Goal: Task Accomplishment & Management: Manage account settings

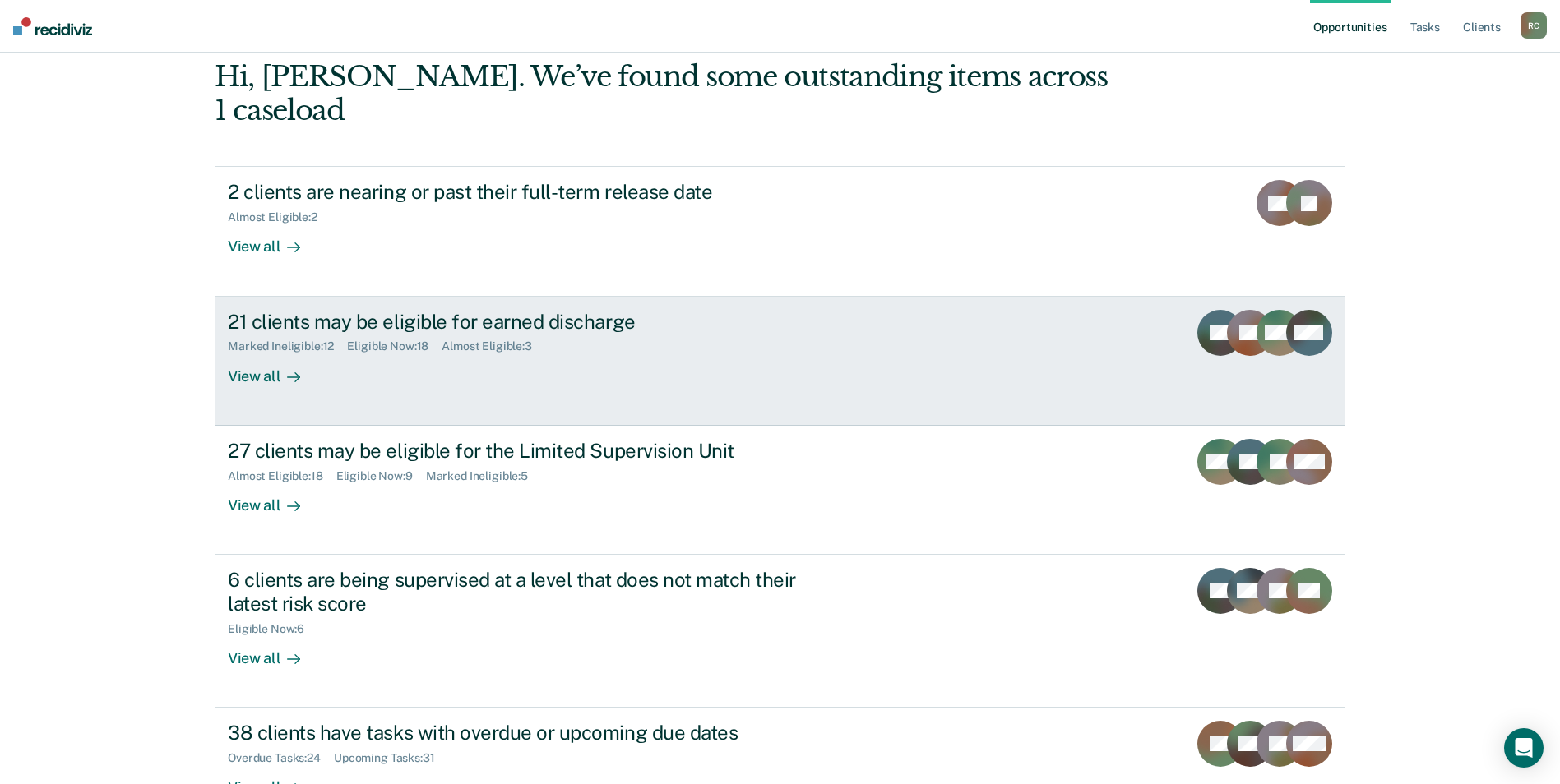
scroll to position [119, 0]
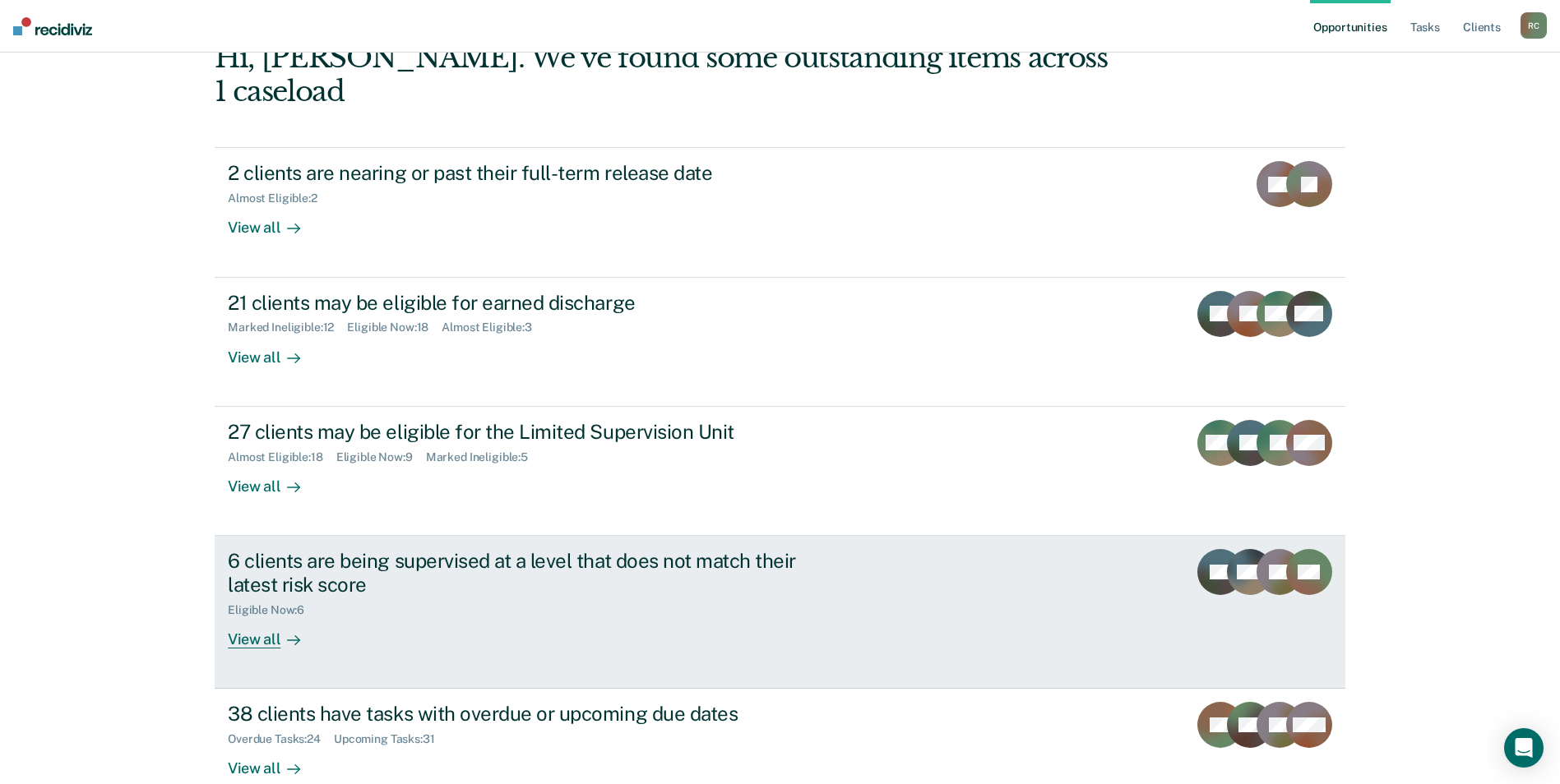
click at [697, 601] on div "6 clients are being supervised at a level that does not match their latest risk…" at bounding box center [536, 599] width 616 height 99
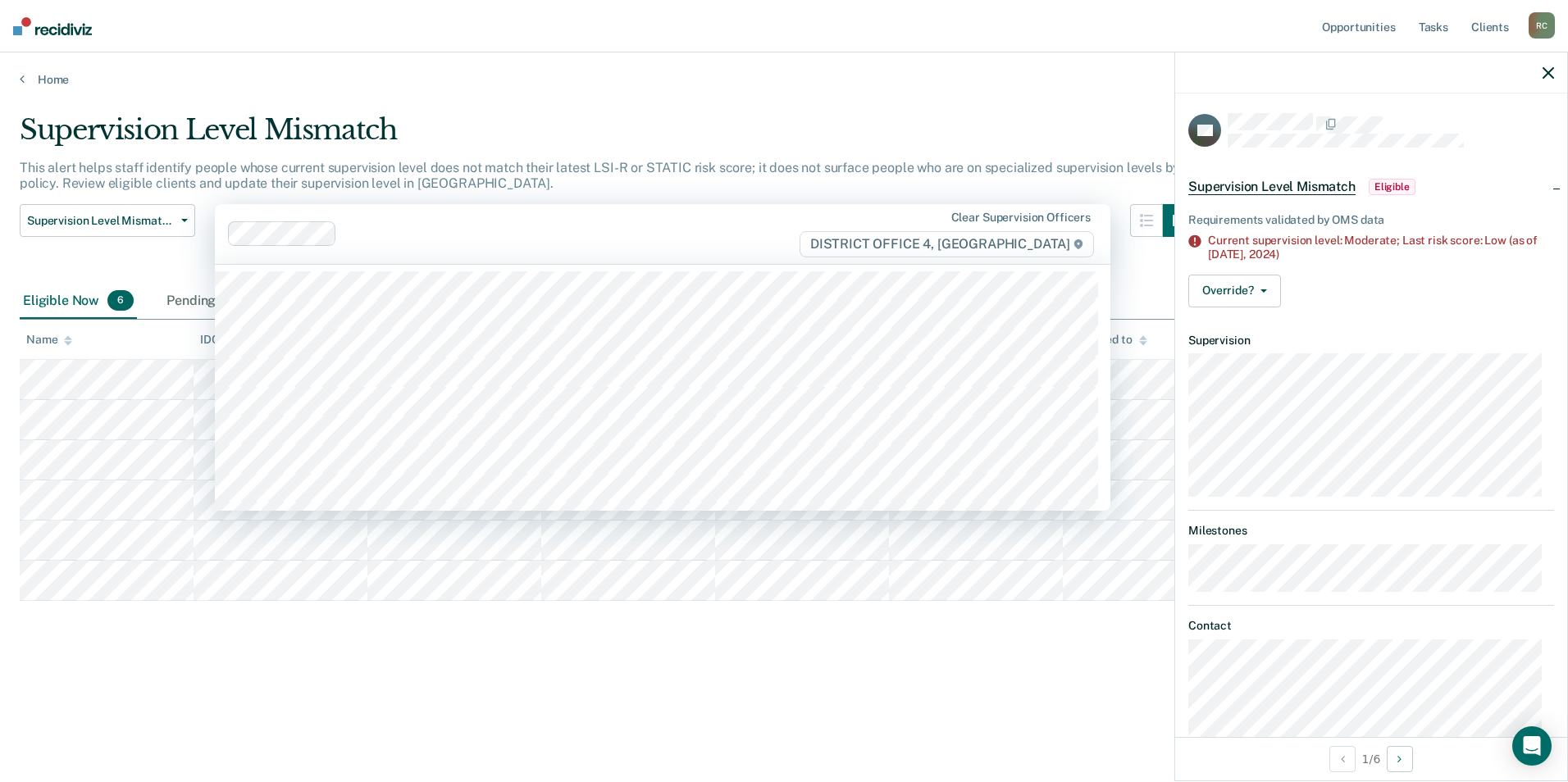
click at [473, 207] on div "Clear supervision officers DISTRICT OFFICE 4, [GEOGRAPHIC_DATA]" at bounding box center [662, 233] width 896 height 60
click at [613, 78] on link "Home" at bounding box center [784, 79] width 1529 height 15
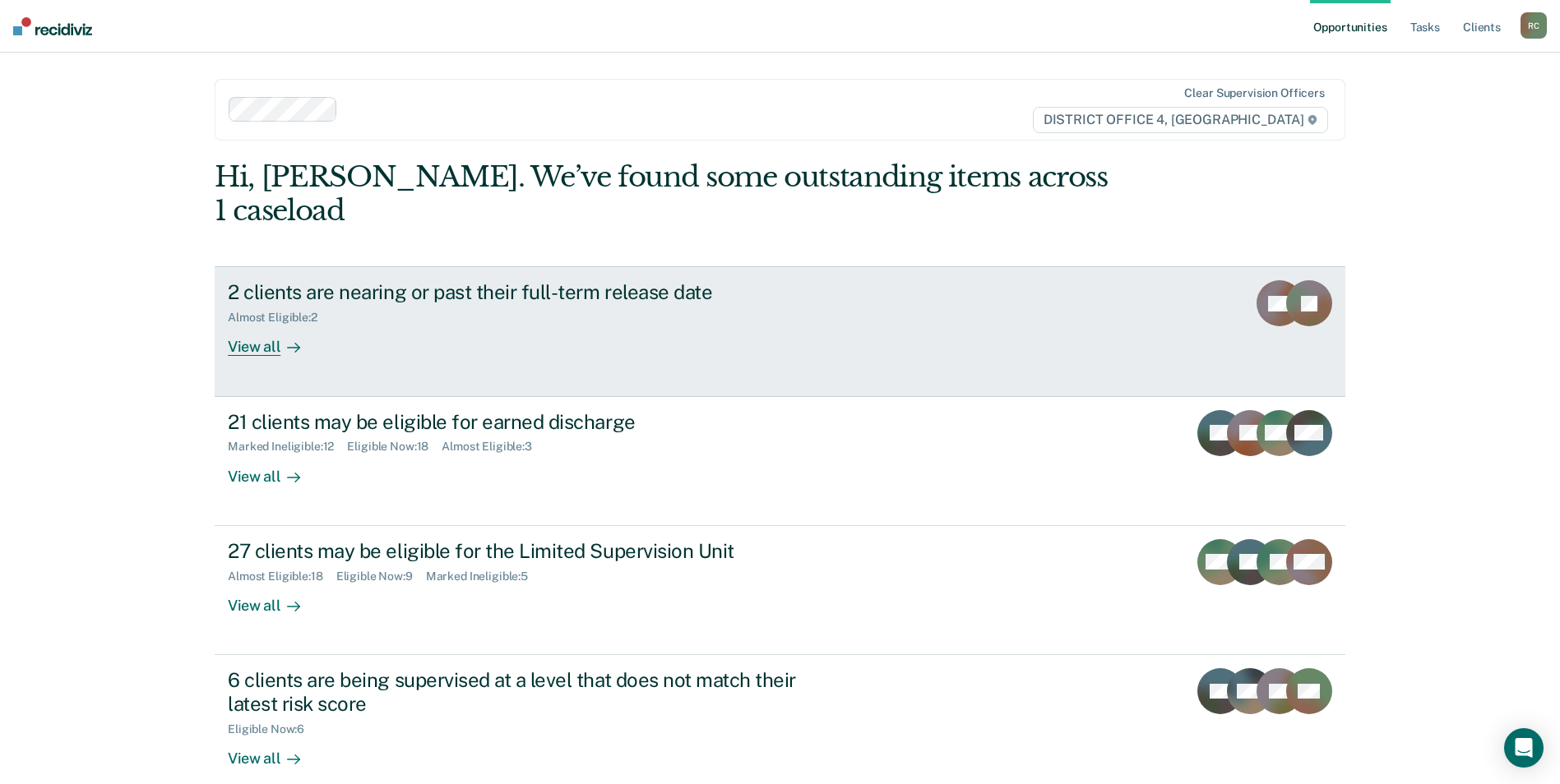
click at [561, 299] on div "2 clients are nearing or past their full-term release date Almost Eligible : 2 …" at bounding box center [536, 318] width 616 height 76
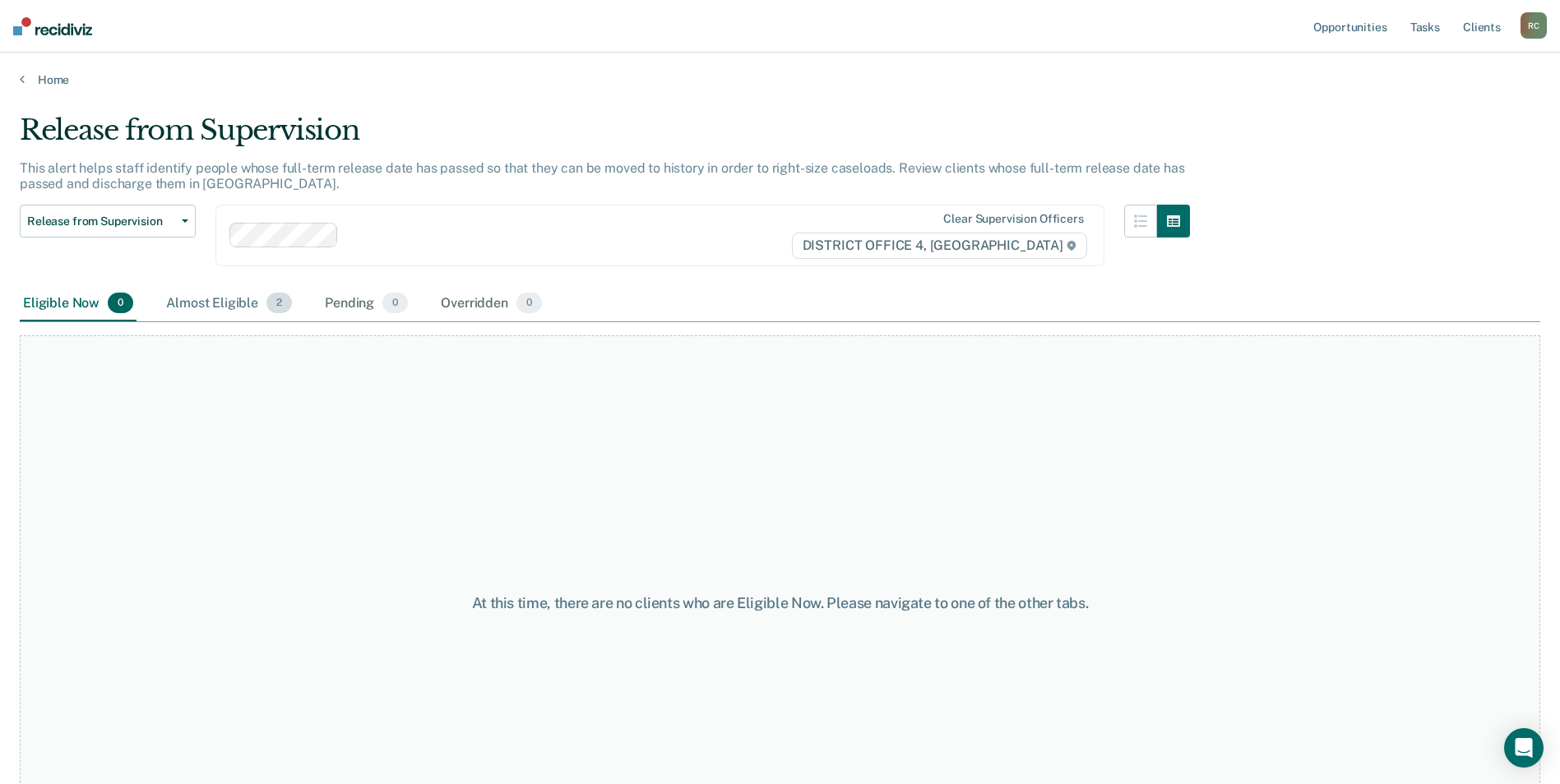
click at [245, 310] on div "Almost Eligible 2" at bounding box center [229, 305] width 132 height 37
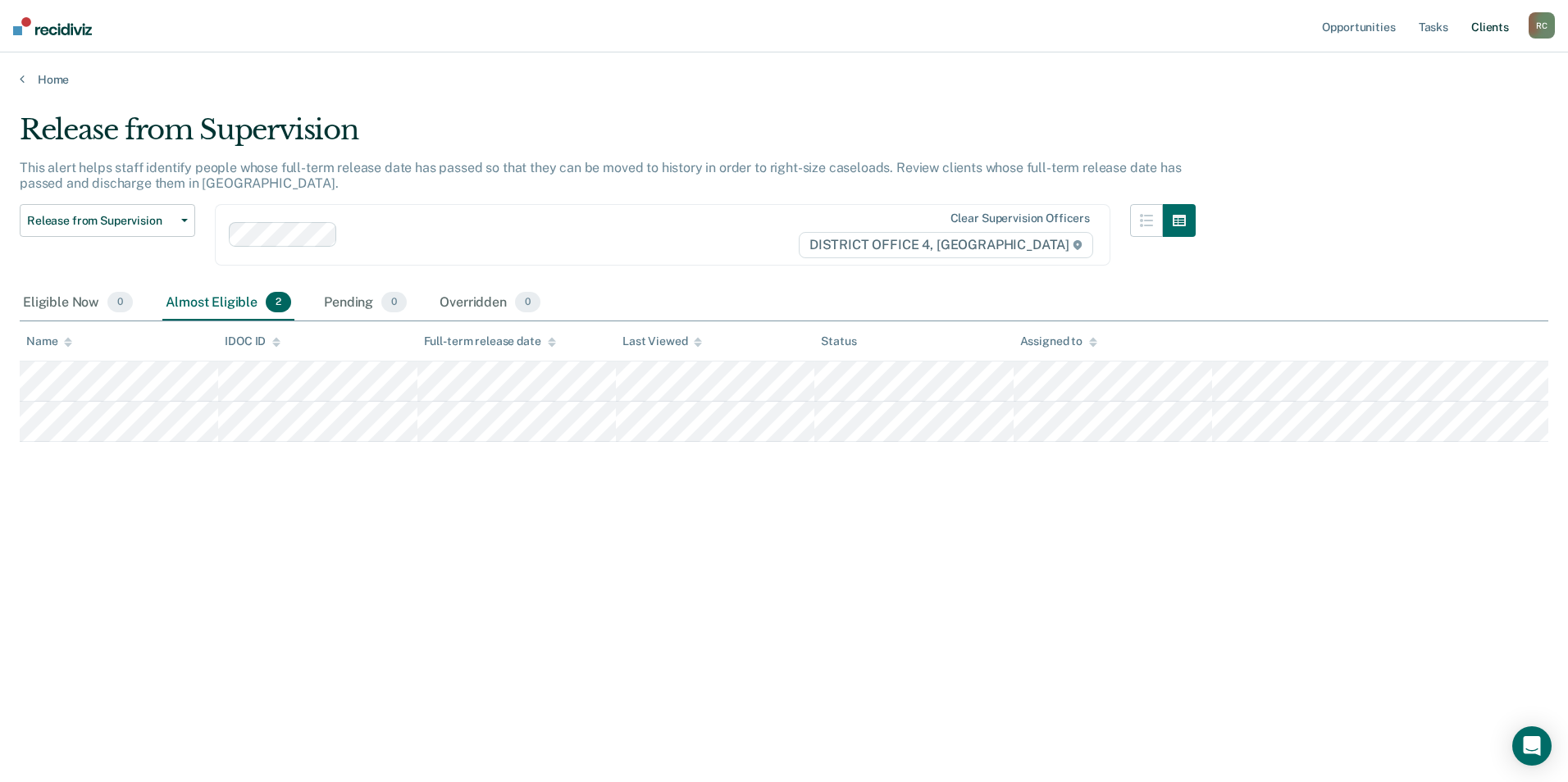
click at [1470, 40] on link "Client s" at bounding box center [1490, 26] width 44 height 52
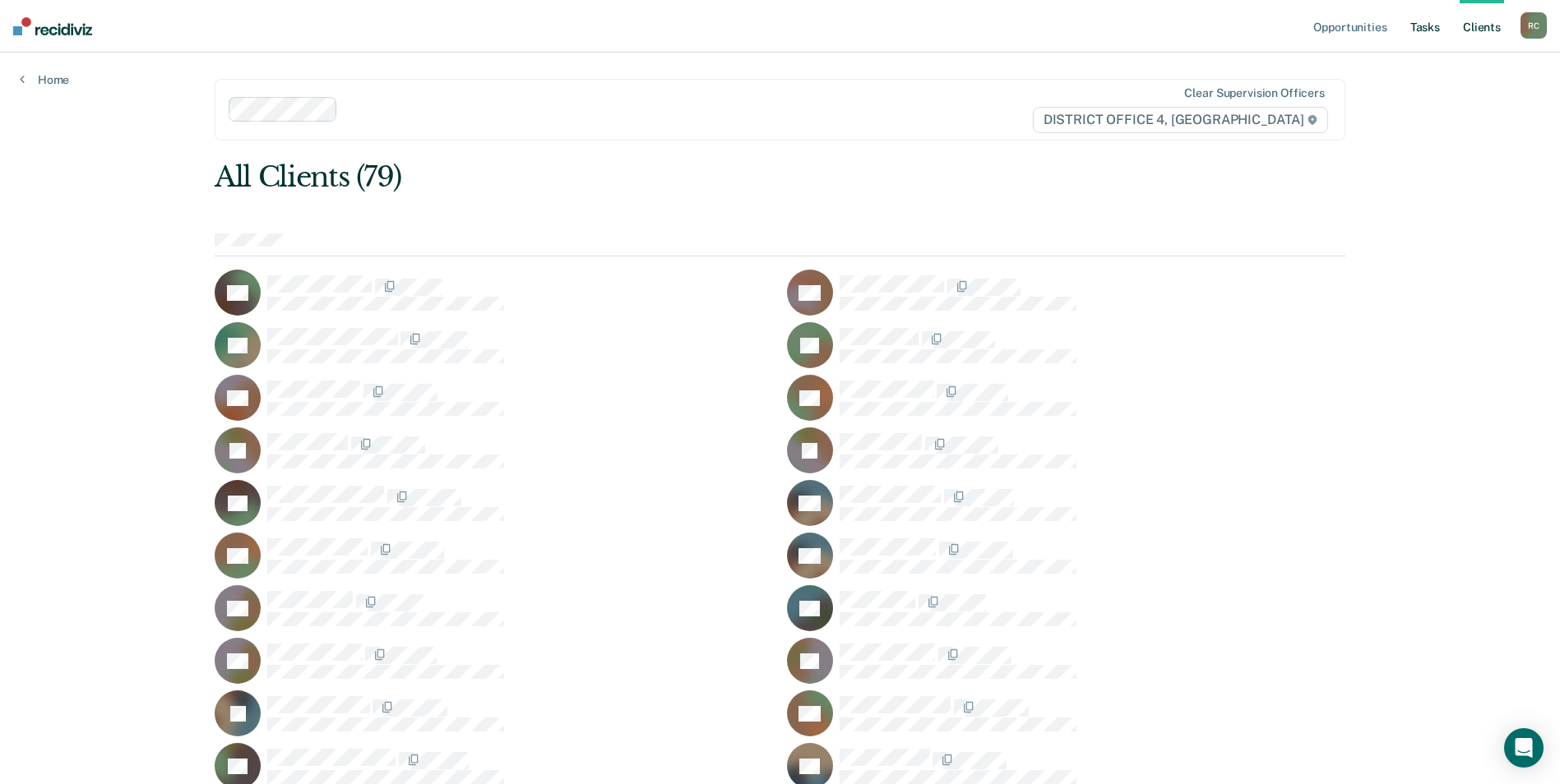
click at [1433, 30] on link "Tasks" at bounding box center [1425, 26] width 37 height 52
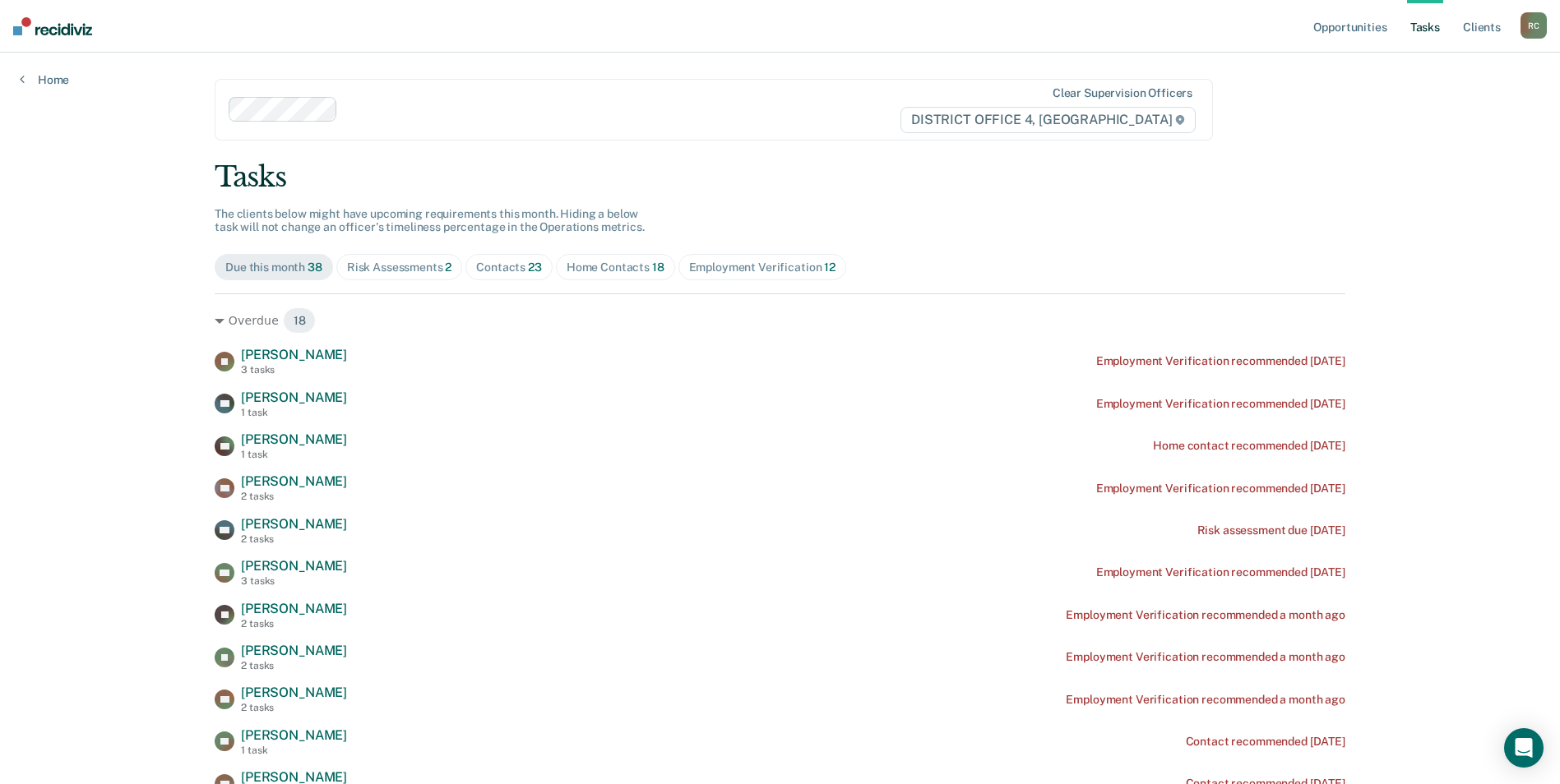
click at [756, 261] on div "Employment Verification 12" at bounding box center [763, 267] width 146 height 14
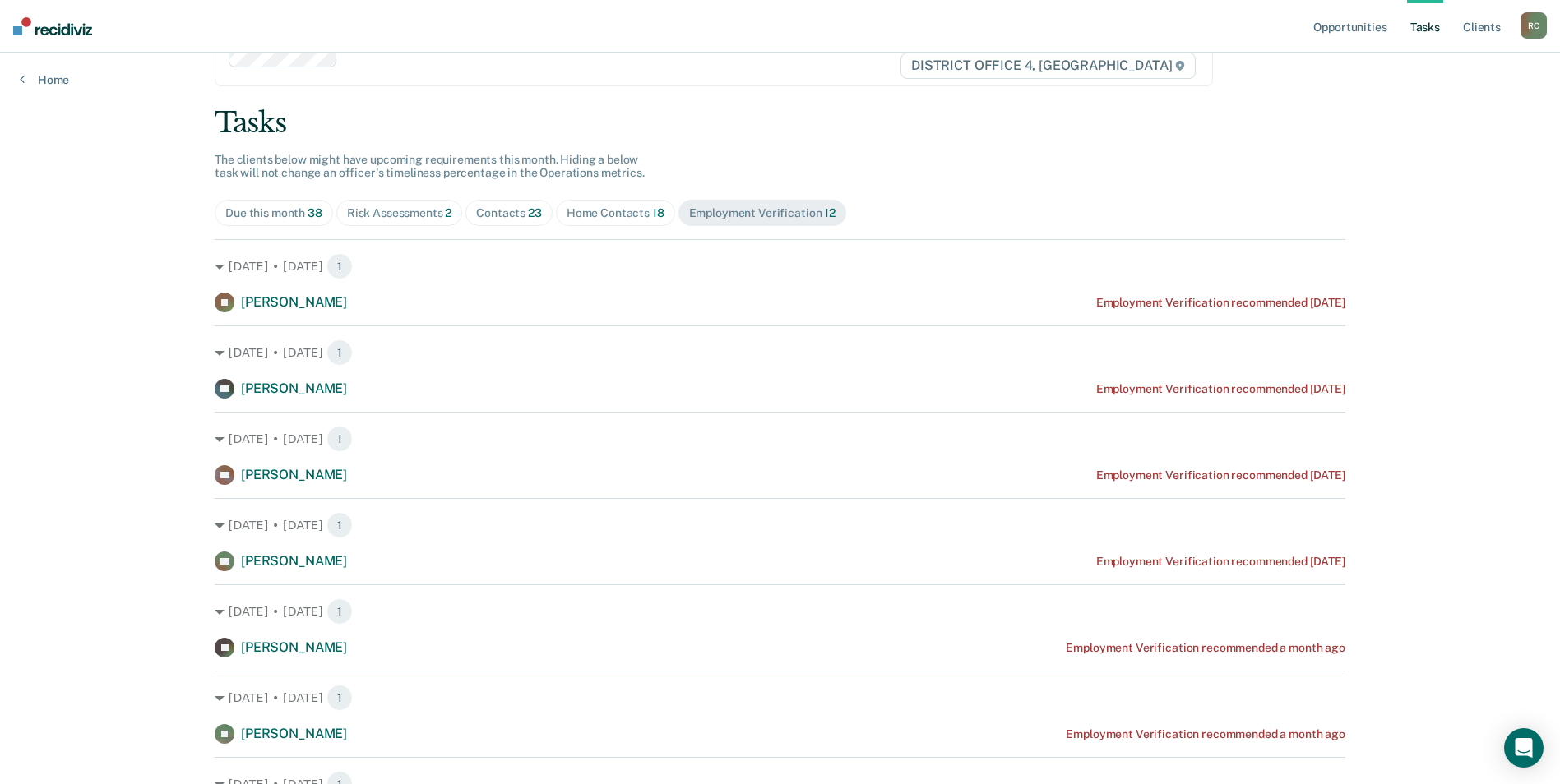
scroll to position [82, 0]
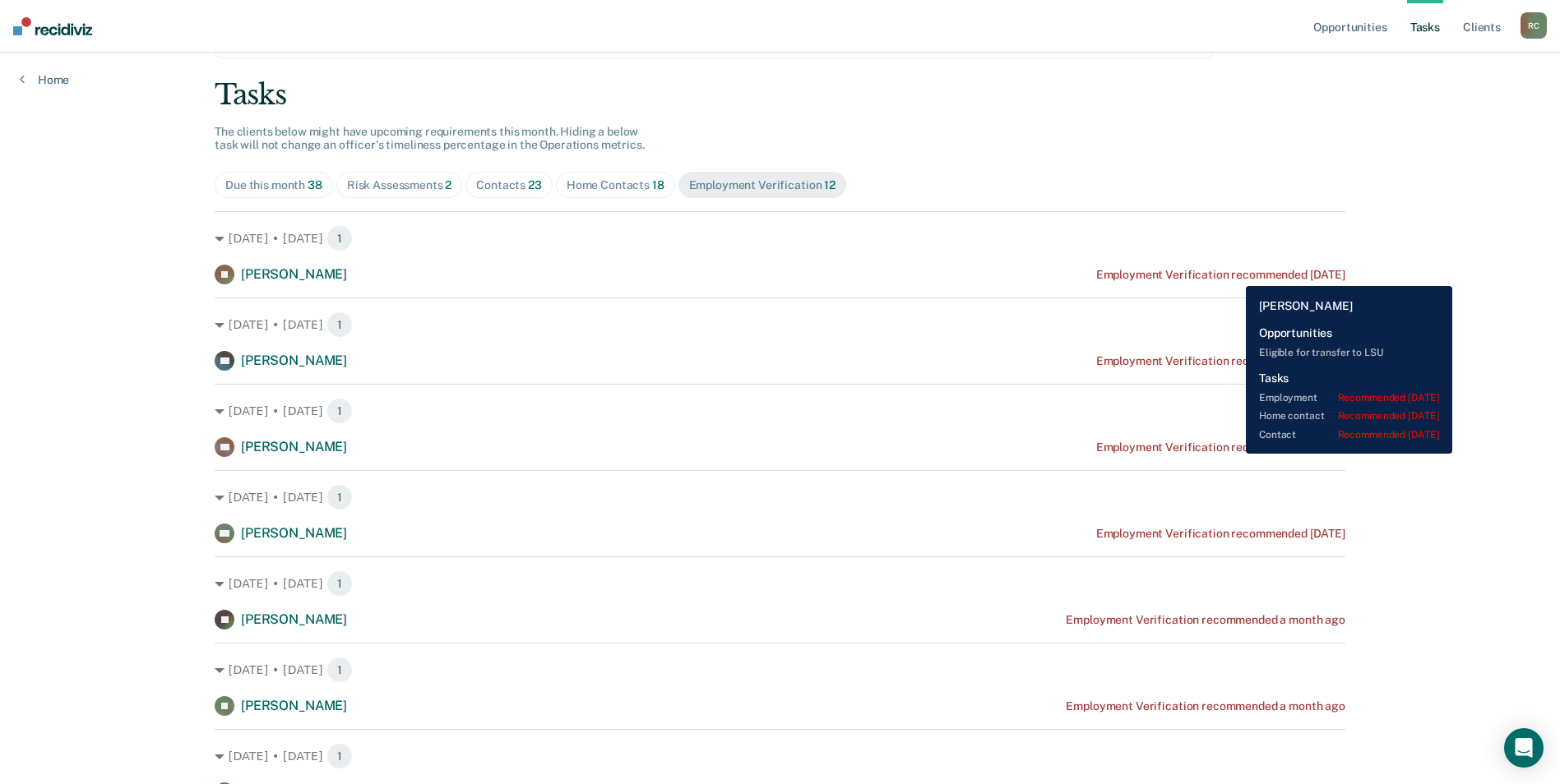
click at [1232, 271] on div "Employment Verification recommended [DATE]" at bounding box center [1220, 275] width 249 height 14
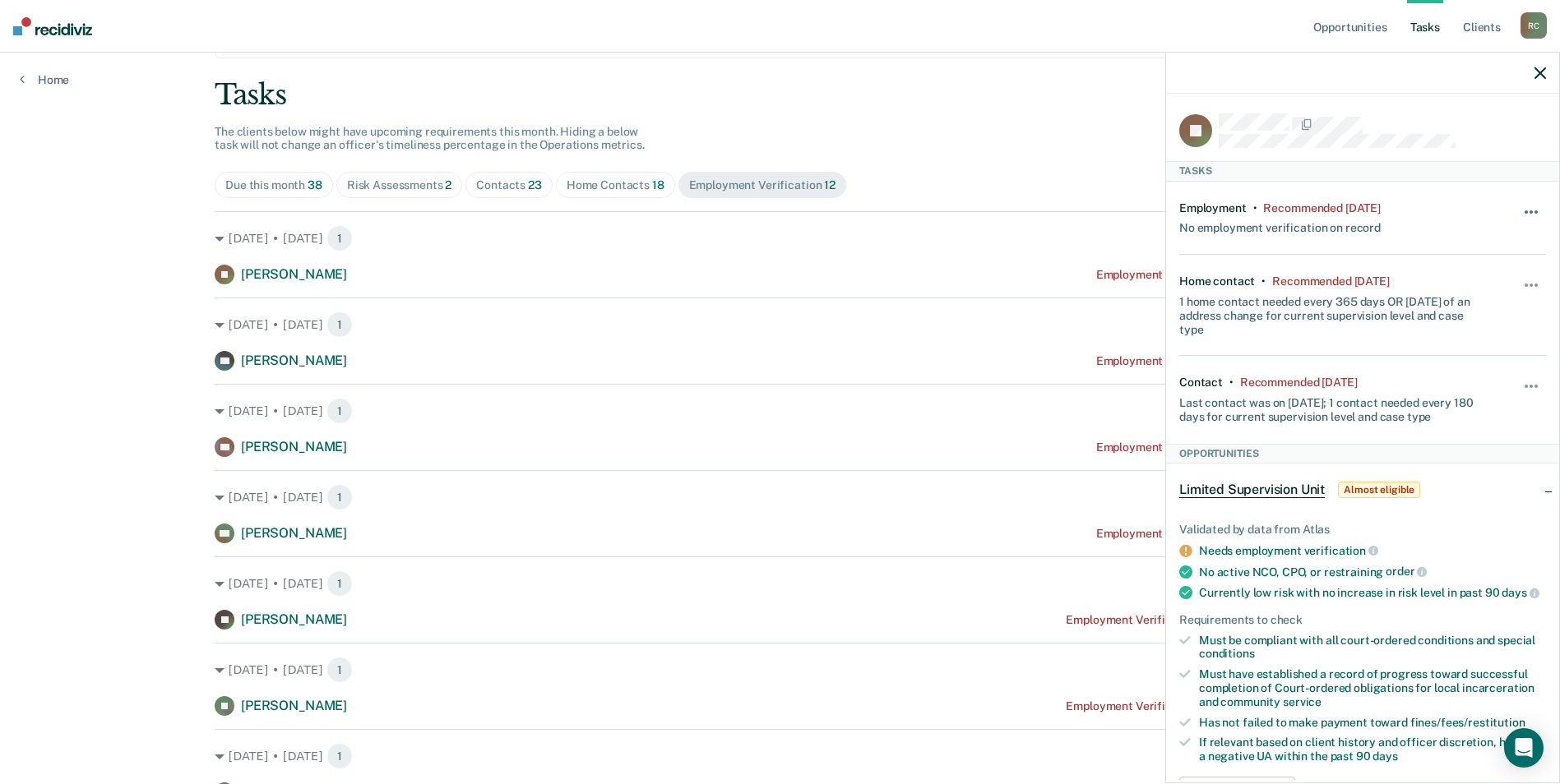
click at [1518, 211] on button "button" at bounding box center [1532, 220] width 28 height 26
click at [1482, 349] on button "90 days" at bounding box center [1487, 343] width 118 height 26
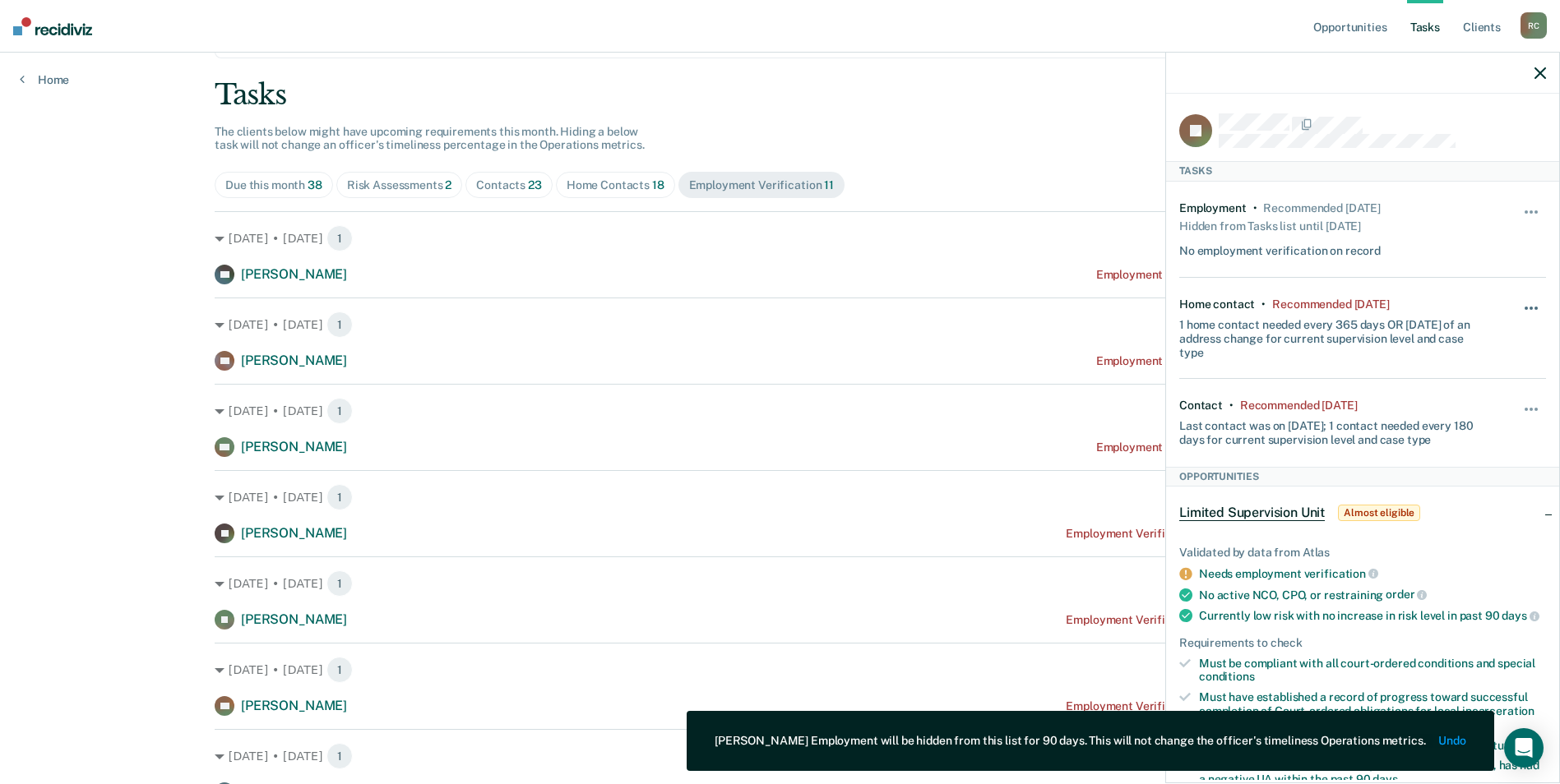
click at [1535, 307] on span "button" at bounding box center [1536, 308] width 3 height 3
click at [1477, 433] on button "90 days" at bounding box center [1487, 439] width 118 height 26
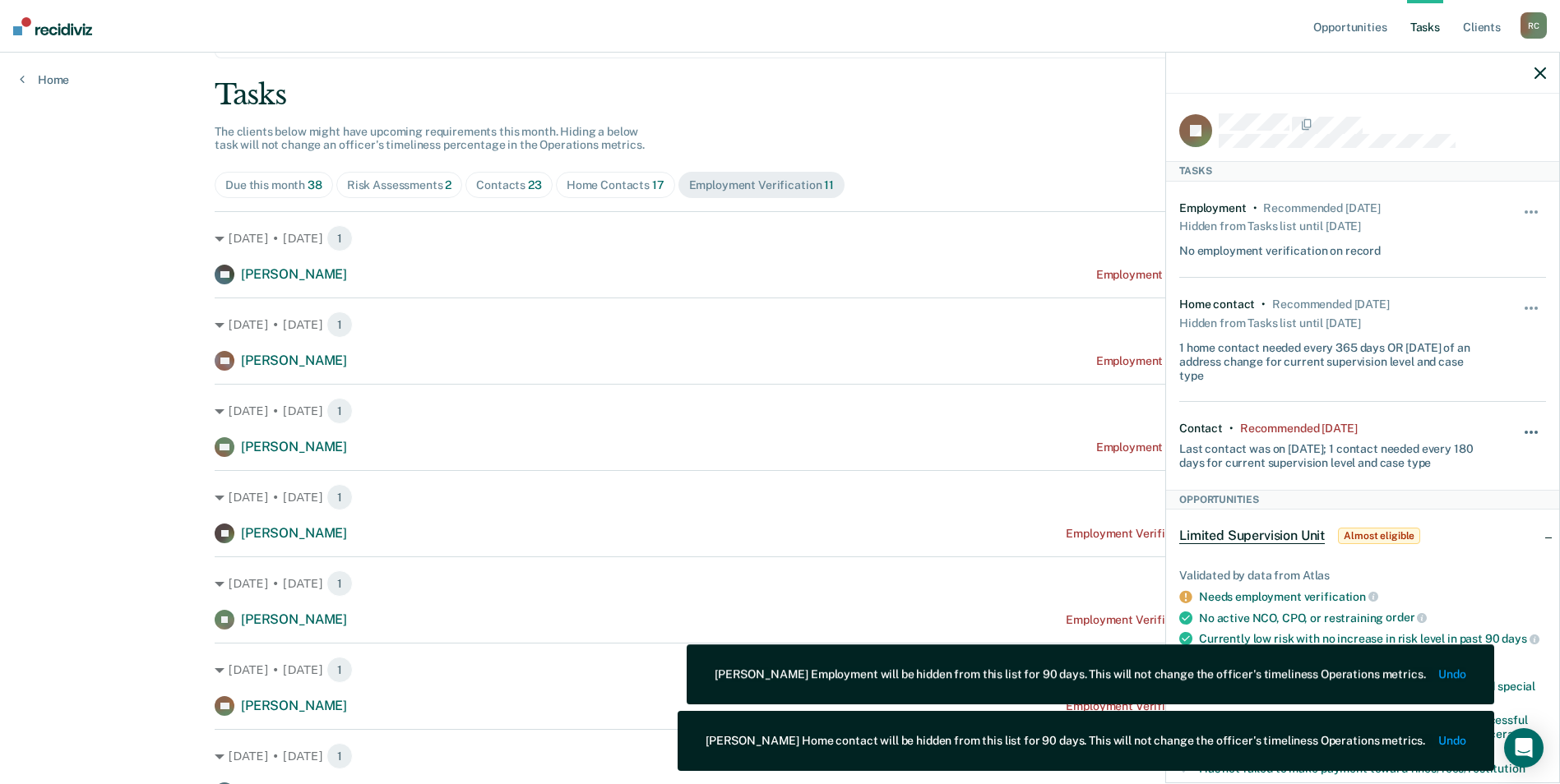
click at [1518, 432] on button "button" at bounding box center [1532, 440] width 28 height 26
click at [1459, 571] on button "90 days" at bounding box center [1487, 564] width 118 height 26
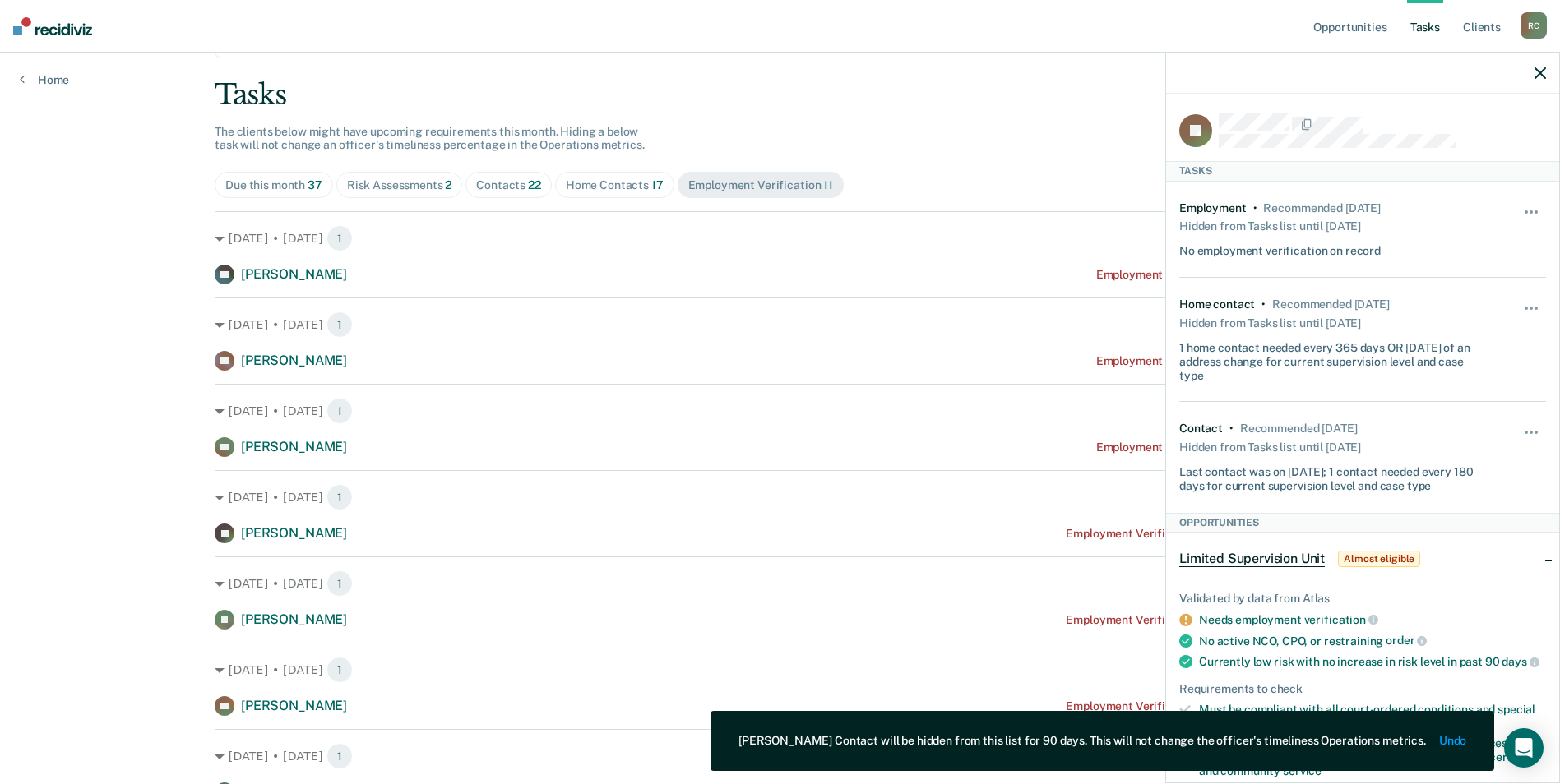
click at [1546, 71] on div at bounding box center [1362, 72] width 393 height 41
click at [1542, 73] on icon "button" at bounding box center [1540, 72] width 11 height 11
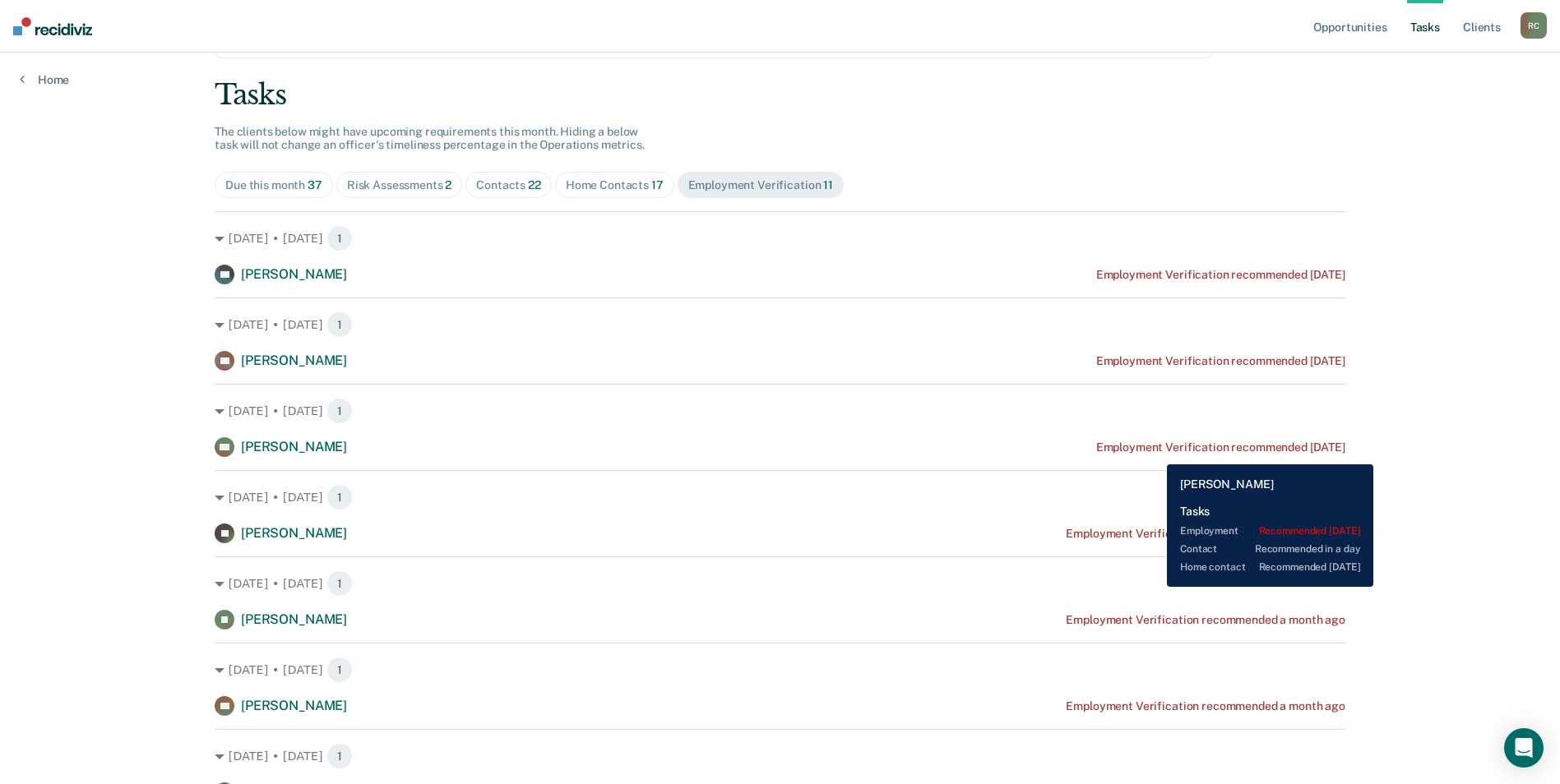
click at [1154, 452] on div "Employment Verification recommended [DATE]" at bounding box center [1220, 447] width 249 height 14
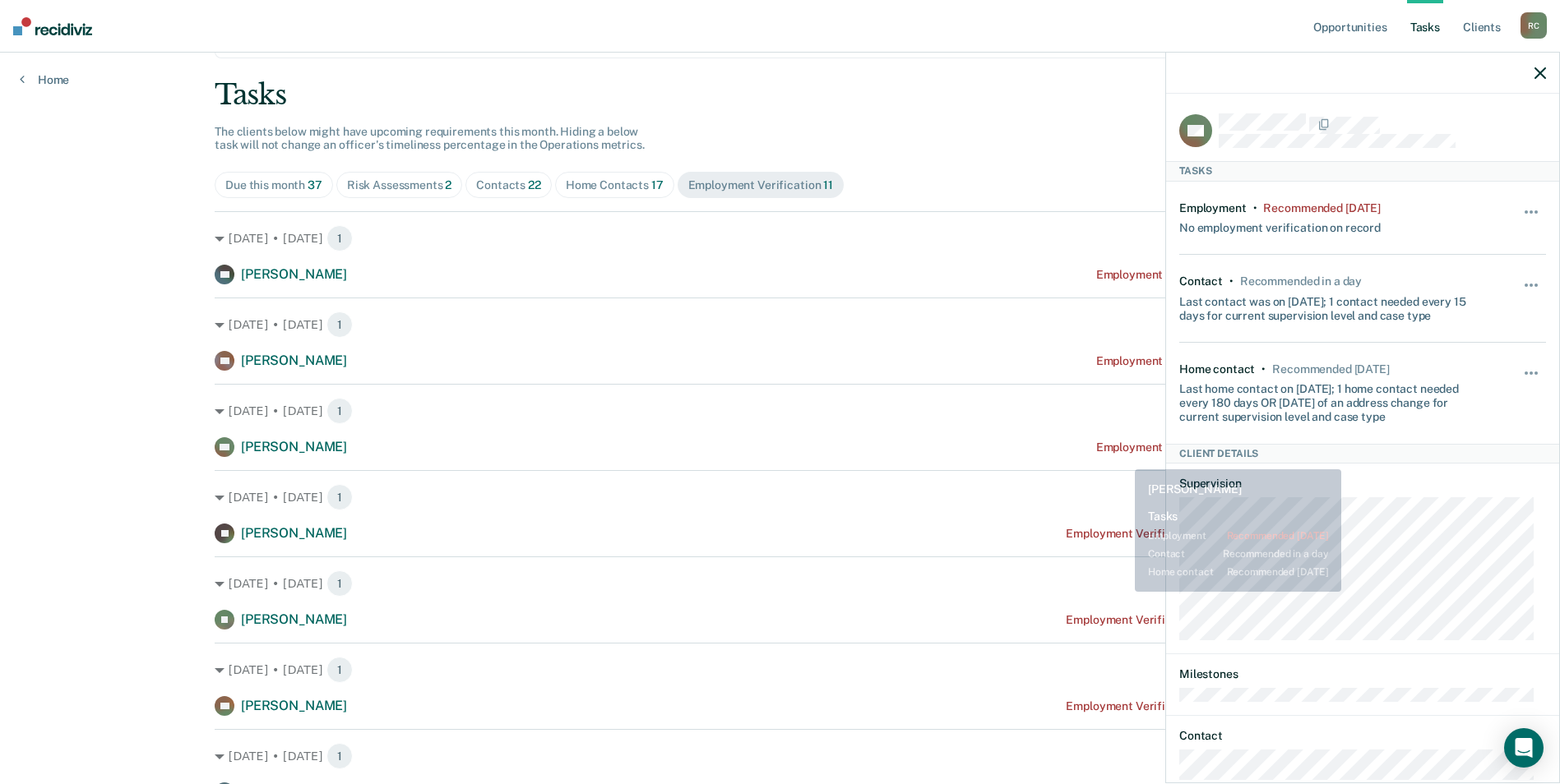
click at [1106, 466] on div "[DATE] • [DATE] 1 TH [PERSON_NAME] Employment Verification recommended [DATE] […" at bounding box center [780, 680] width 1131 height 936
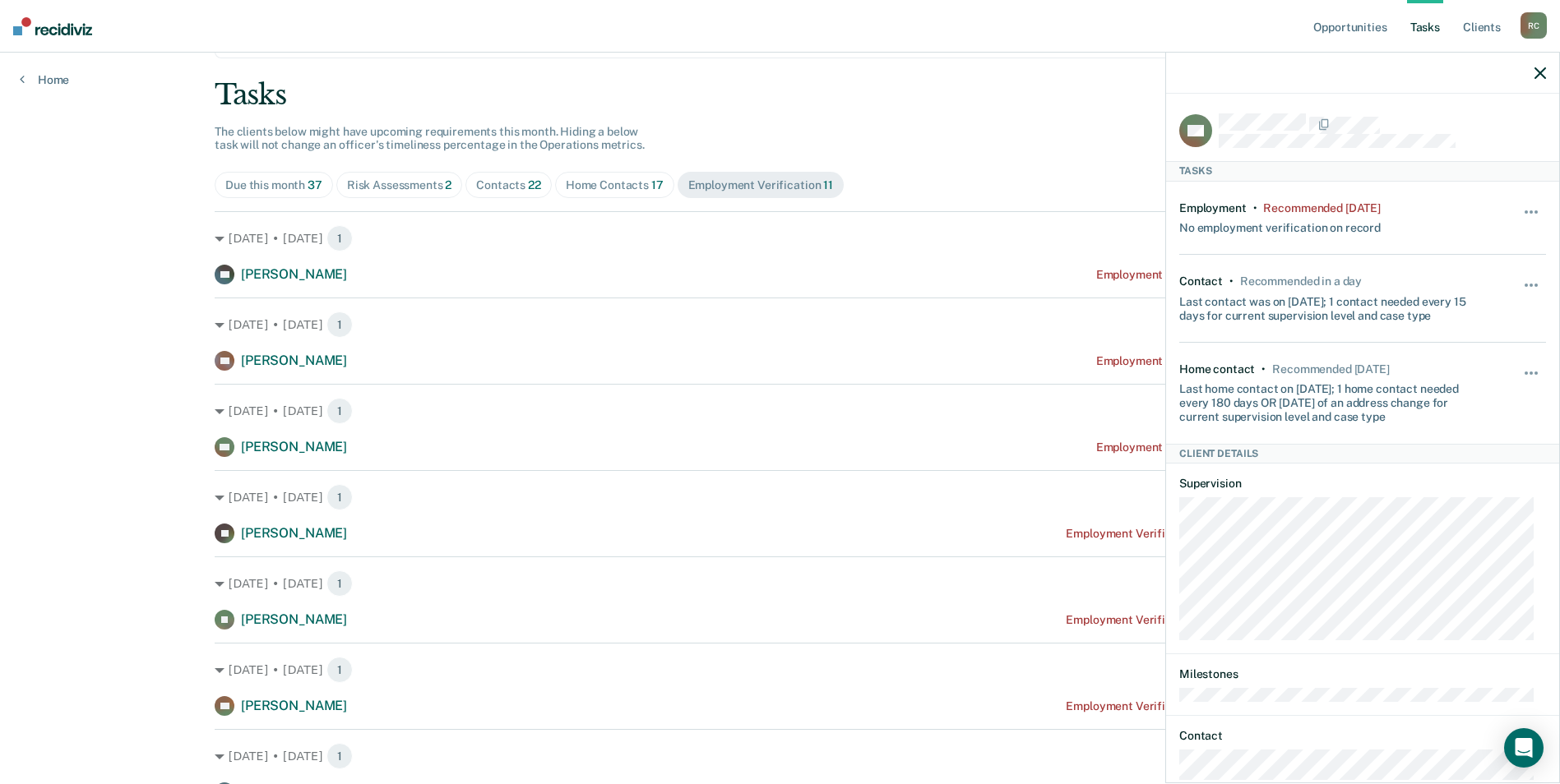
click at [1541, 72] on icon "button" at bounding box center [1540, 72] width 11 height 11
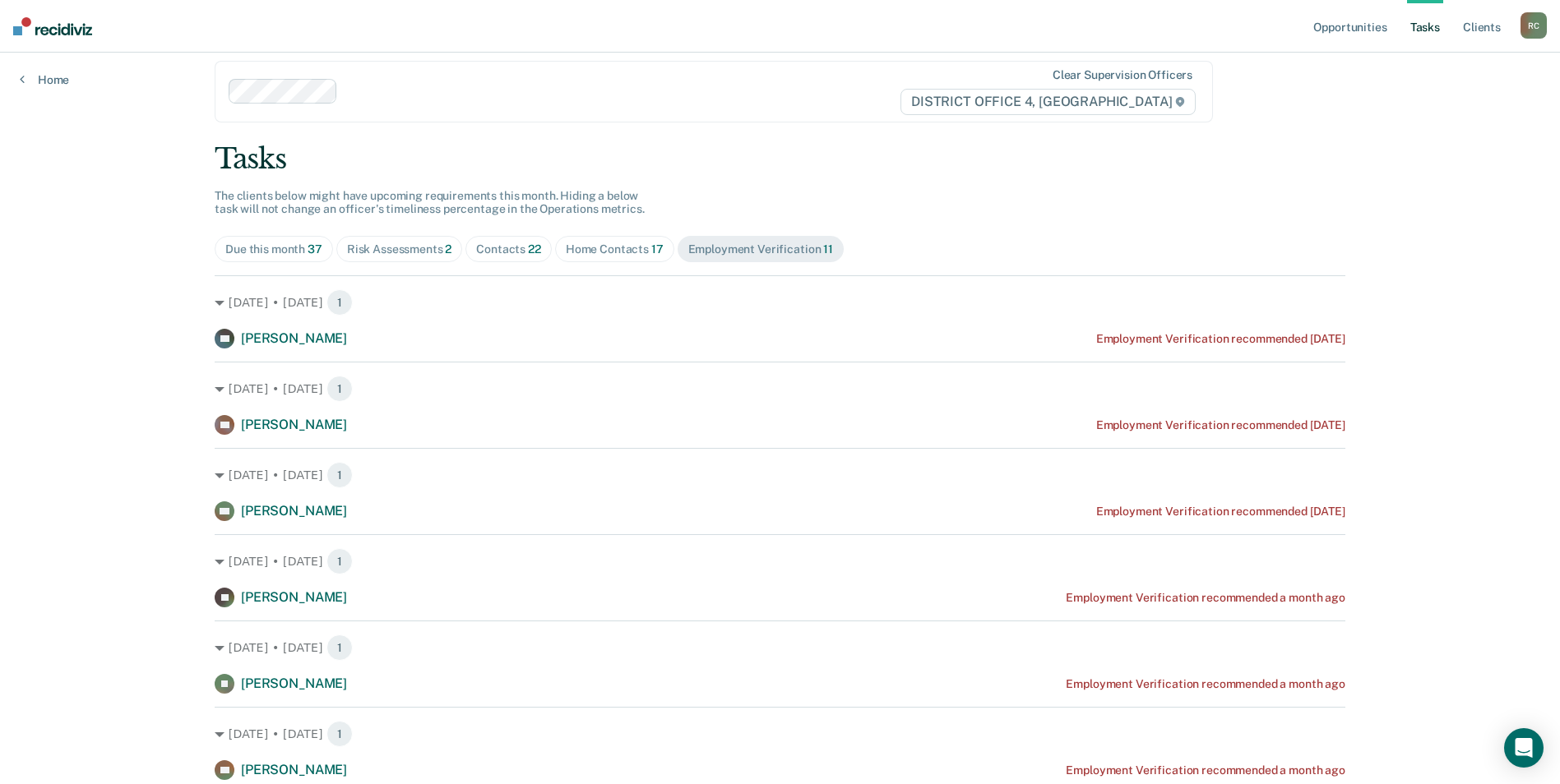
scroll to position [0, 0]
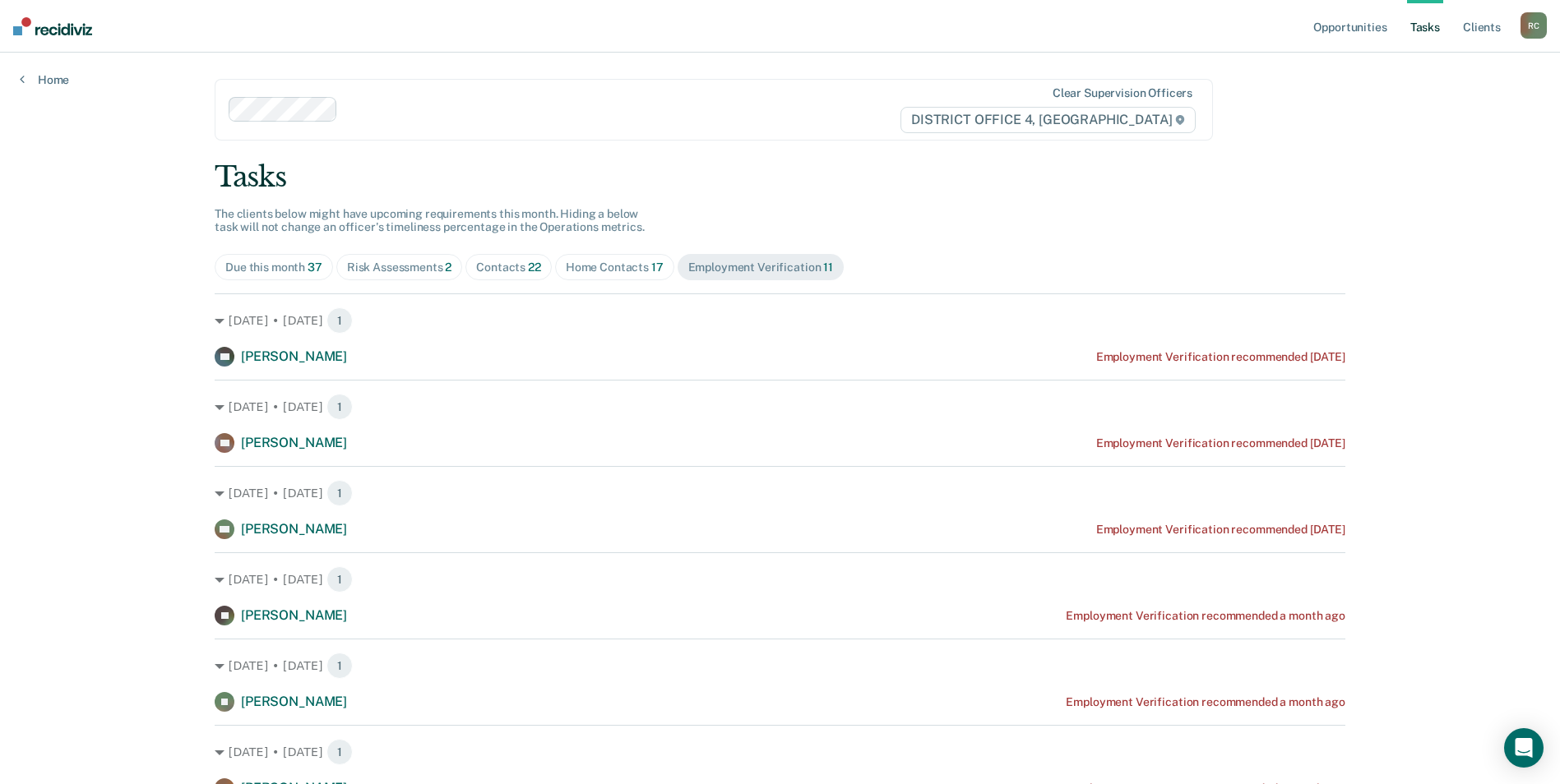
click at [660, 265] on span "Home Contacts 17" at bounding box center [615, 267] width 119 height 26
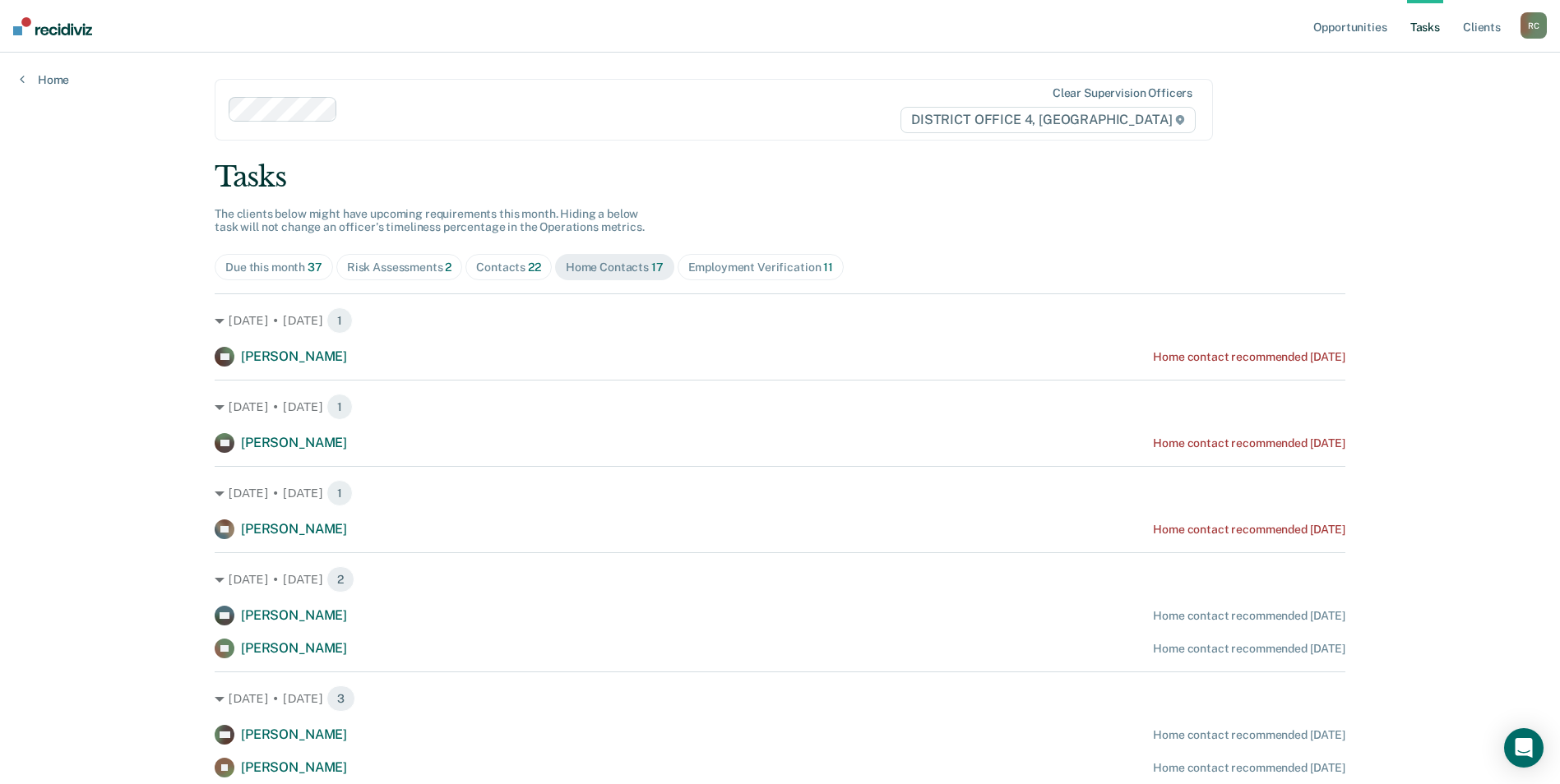
scroll to position [82, 0]
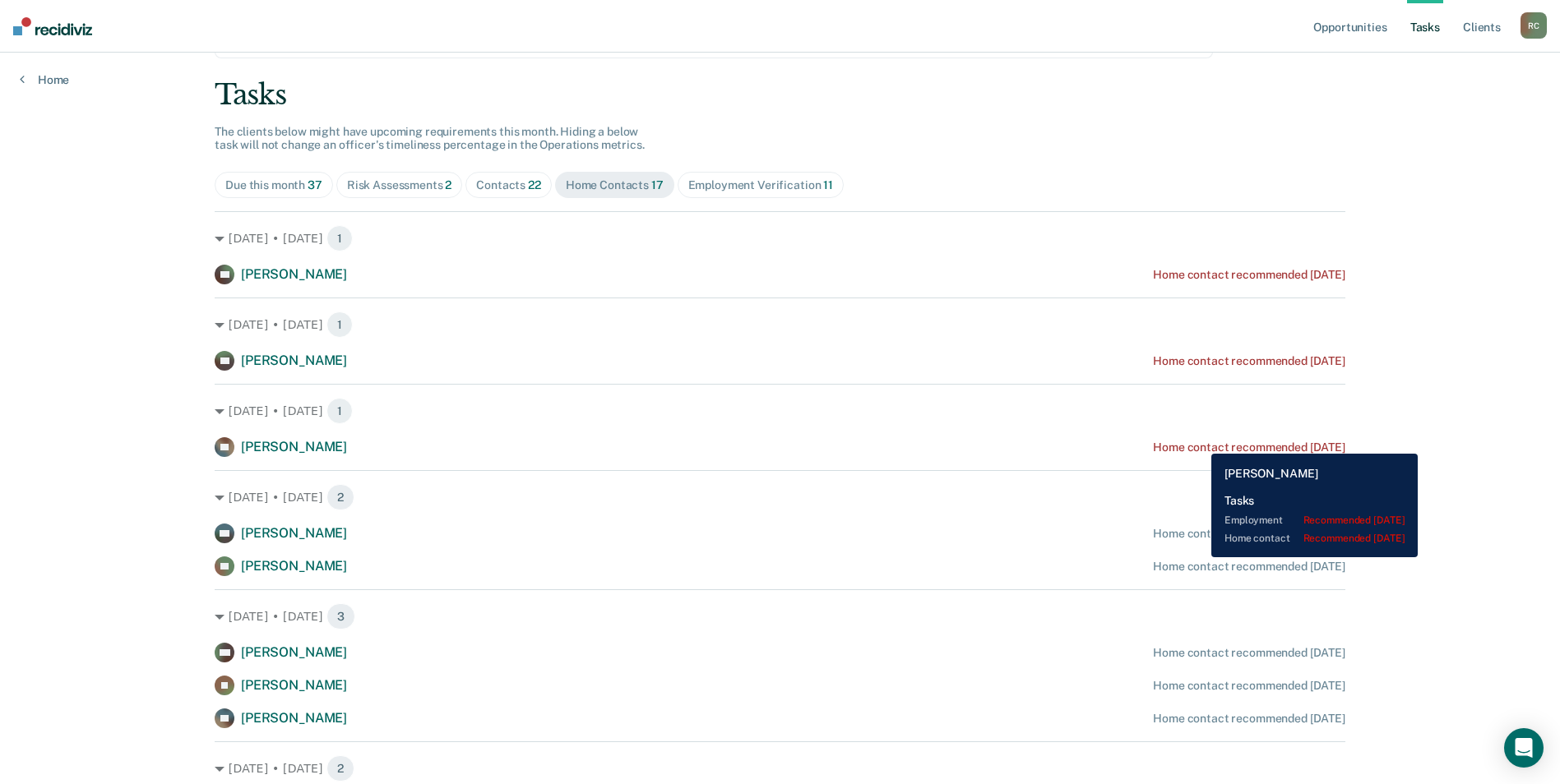
click at [1199, 440] on div "Home contact recommended [DATE]" at bounding box center [1248, 447] width 192 height 14
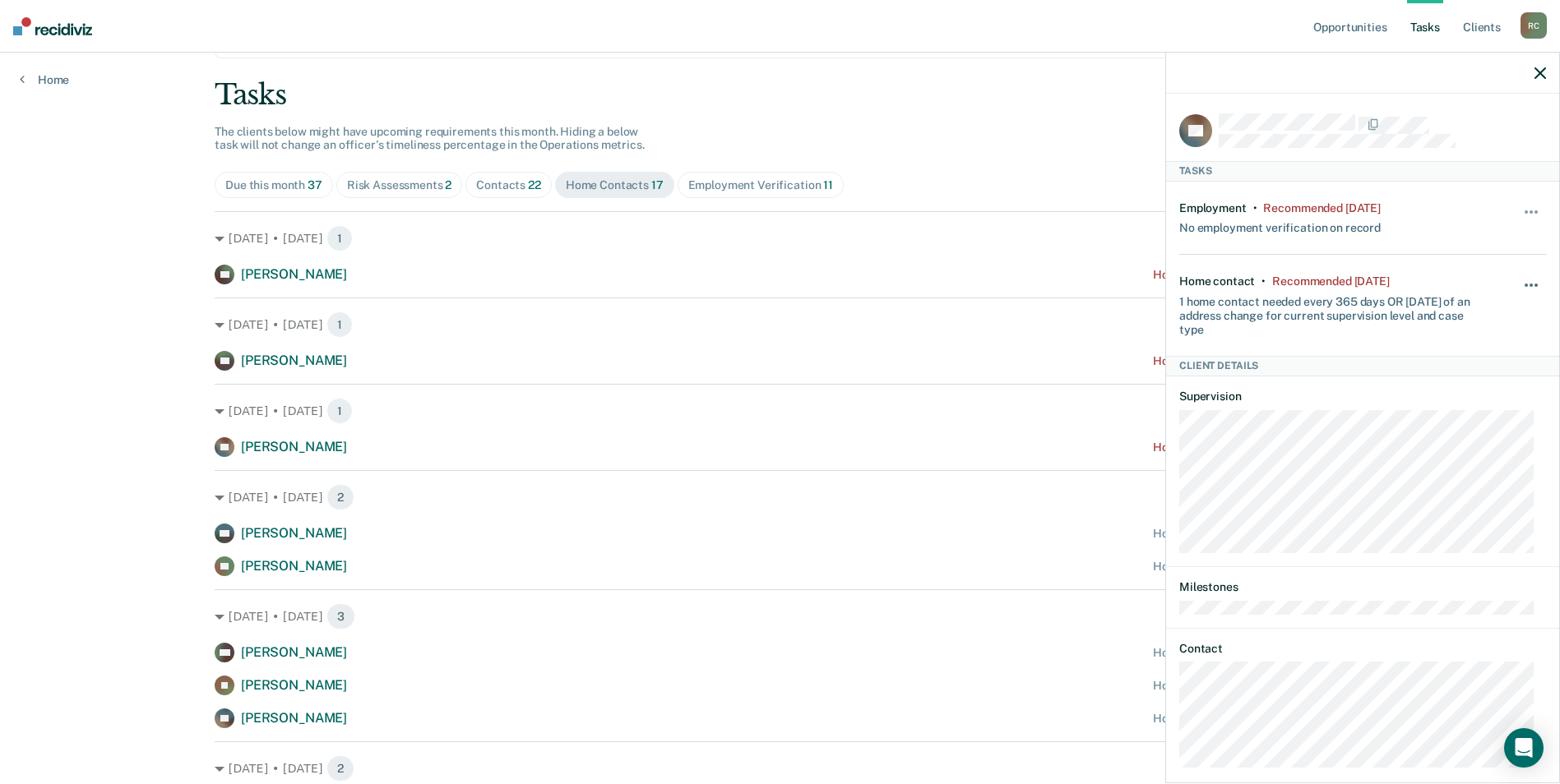
click at [1523, 285] on button "button" at bounding box center [1532, 293] width 28 height 26
click at [1466, 412] on button "90 days" at bounding box center [1487, 417] width 118 height 26
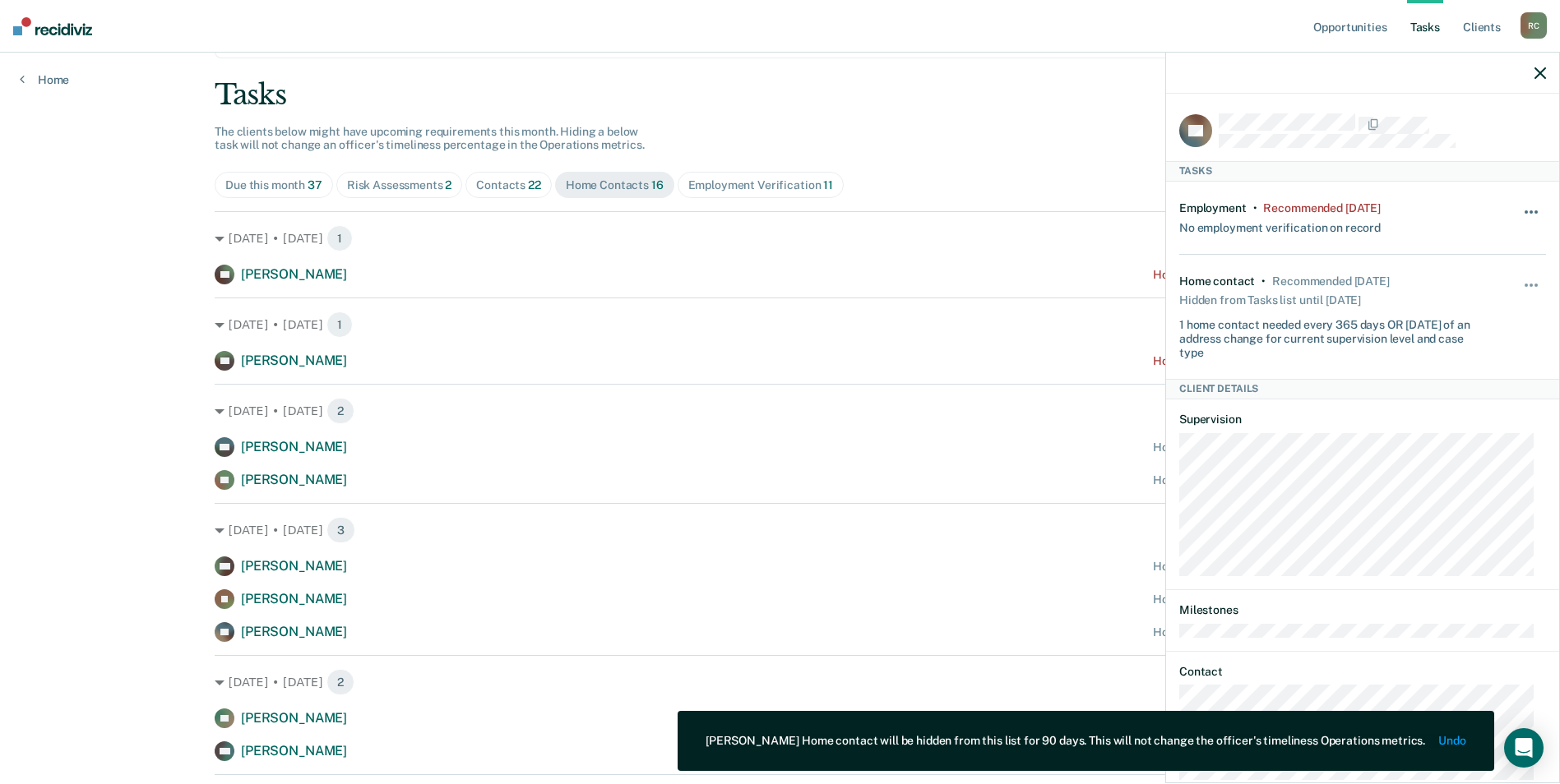
click at [1518, 211] on button "button" at bounding box center [1532, 220] width 28 height 26
click at [1478, 333] on button "90 days" at bounding box center [1487, 343] width 118 height 26
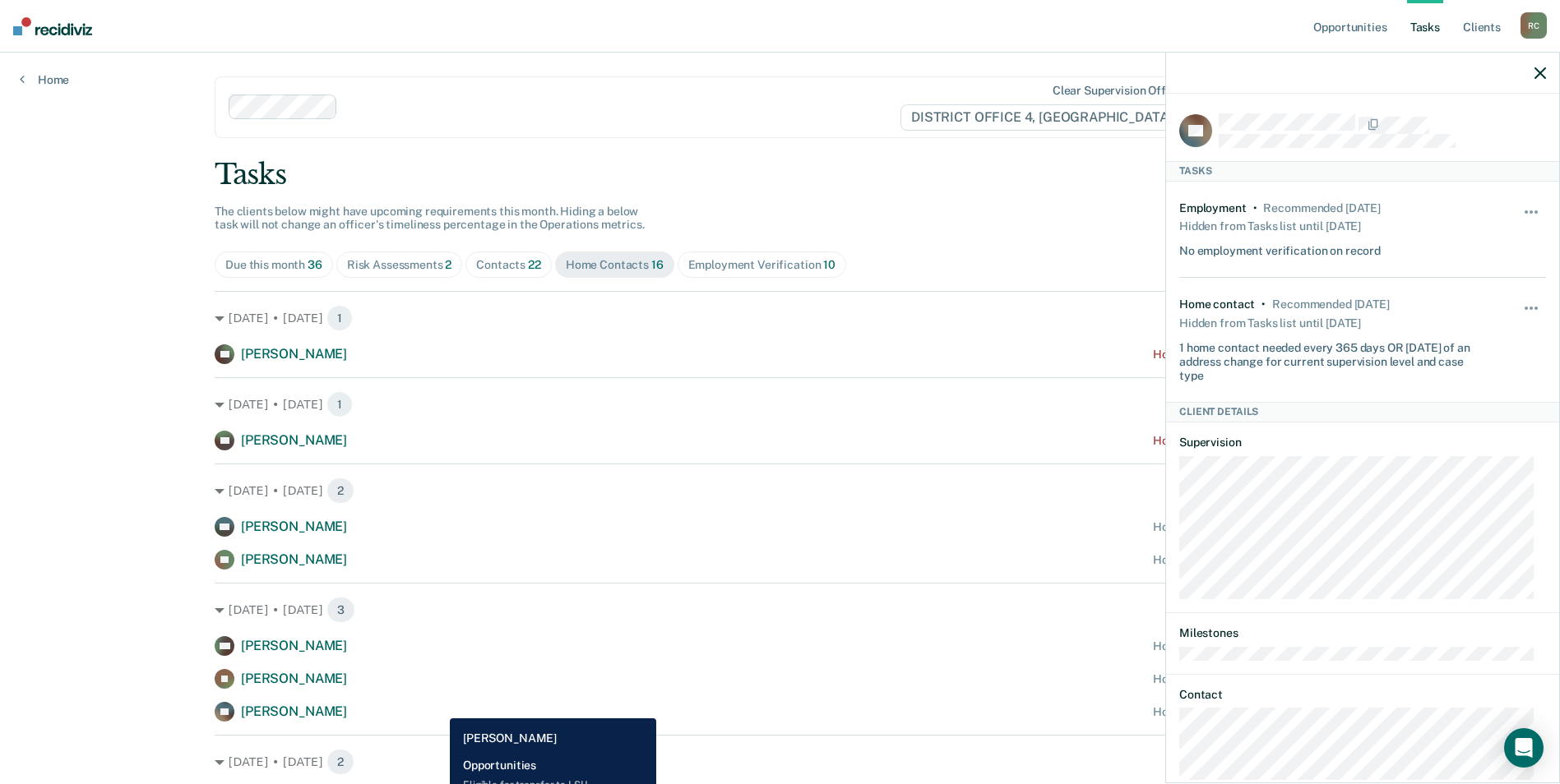
scroll to position [0, 0]
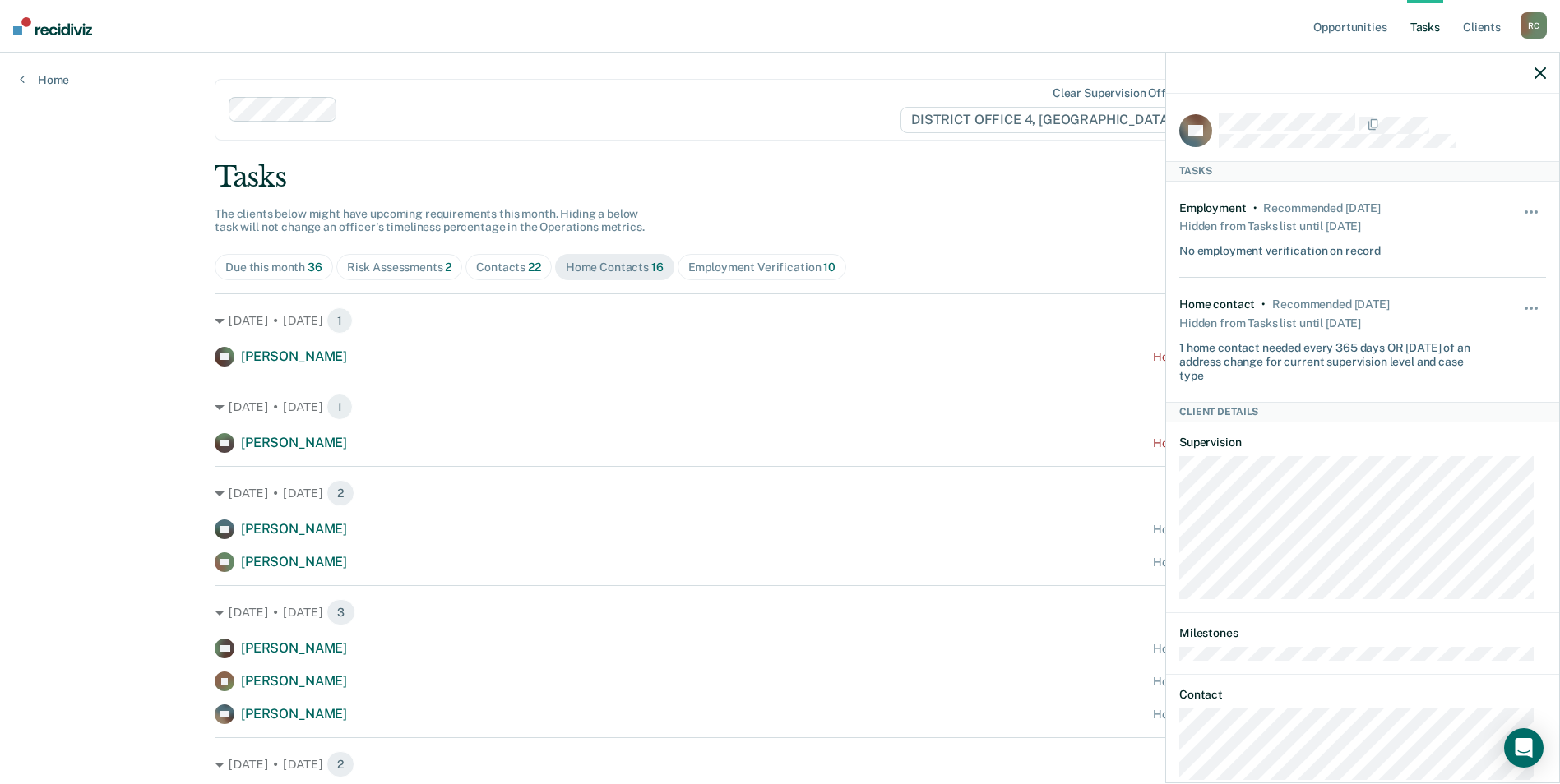
click at [942, 156] on main "Clear supervision officers DISTRICT OFFICE 4, BOISE Tasks The clients below mig…" at bounding box center [780, 736] width 1170 height 1368
click at [1056, 220] on div "Tasks The clients below might have upcoming requirements this month. Hiding a b…" at bounding box center [780, 777] width 1131 height 1234
click at [1542, 74] on icon "button" at bounding box center [1540, 72] width 11 height 11
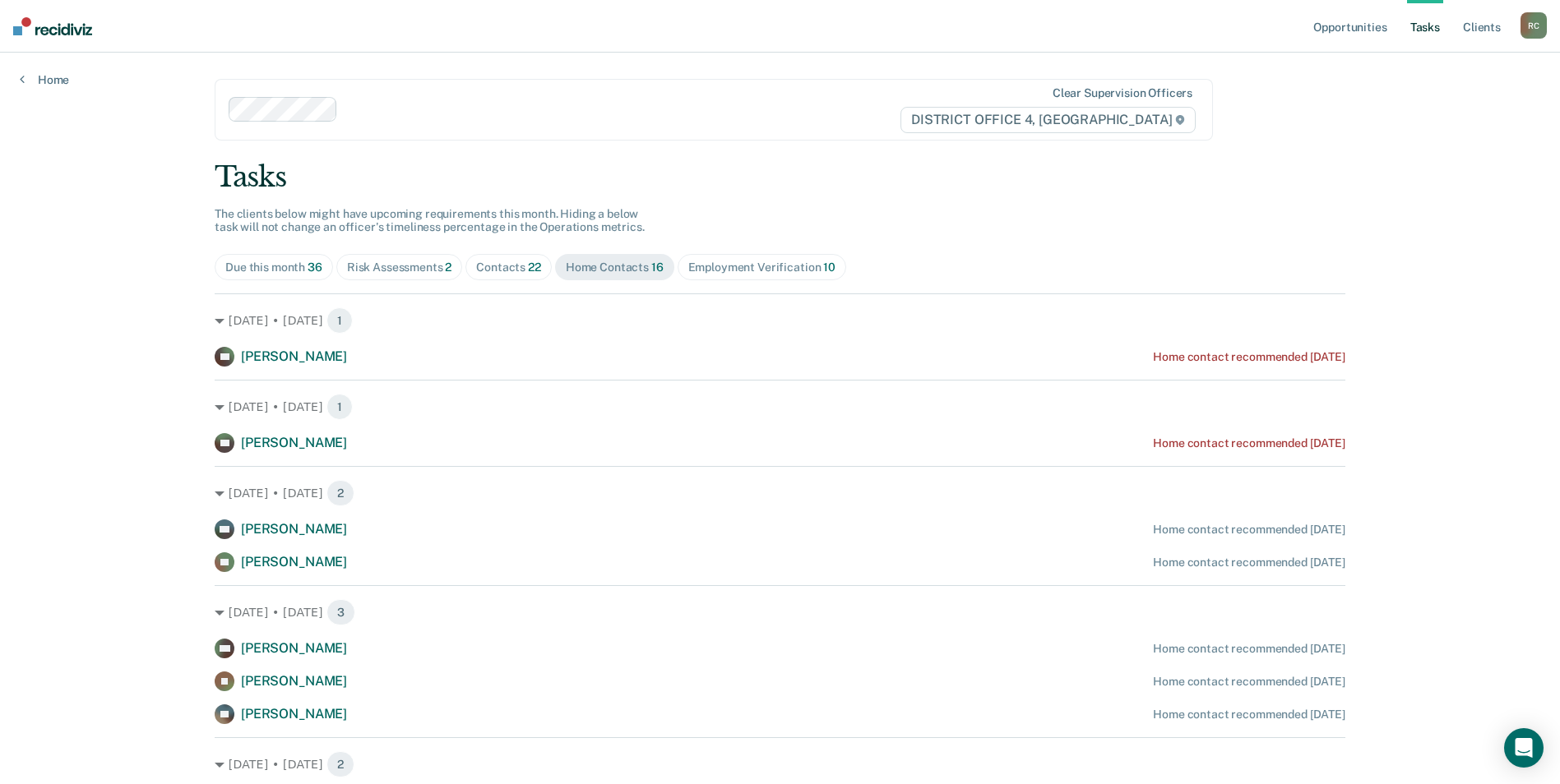
click at [519, 262] on div "Contacts 22" at bounding box center [508, 267] width 65 height 14
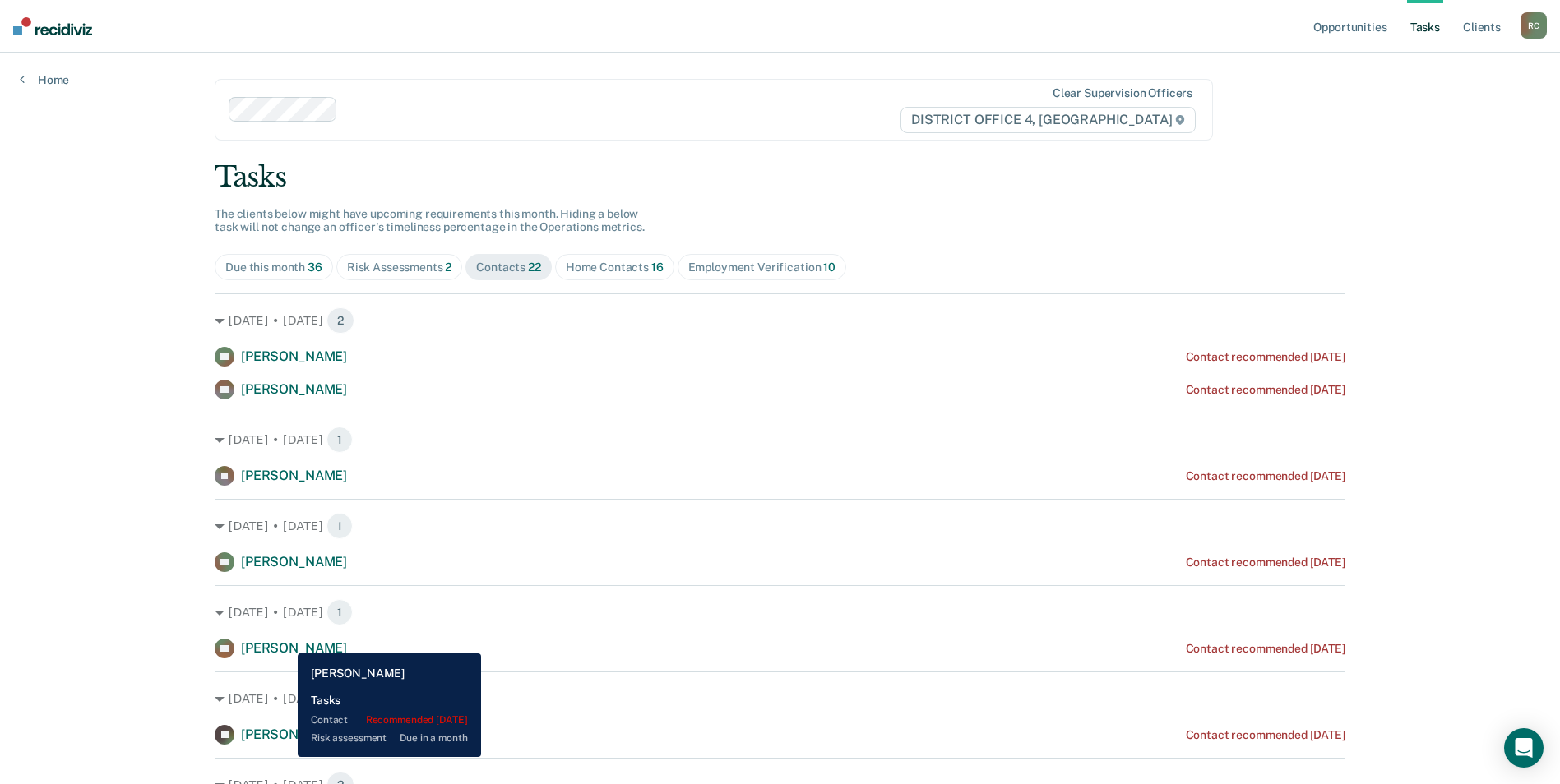
click at [286, 641] on span "[PERSON_NAME]" at bounding box center [294, 648] width 106 height 16
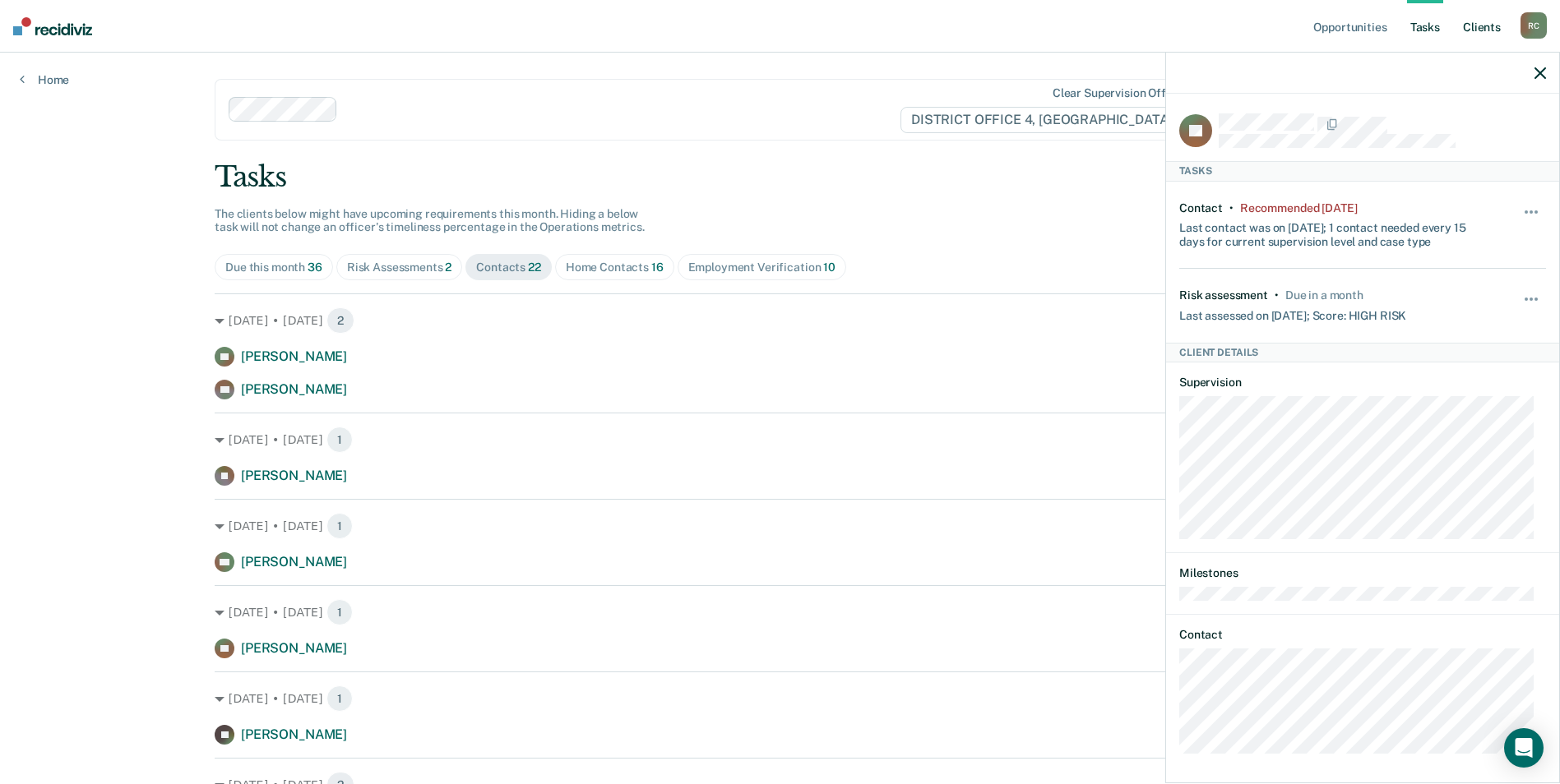
click at [1492, 34] on link "Client s" at bounding box center [1482, 26] width 44 height 52
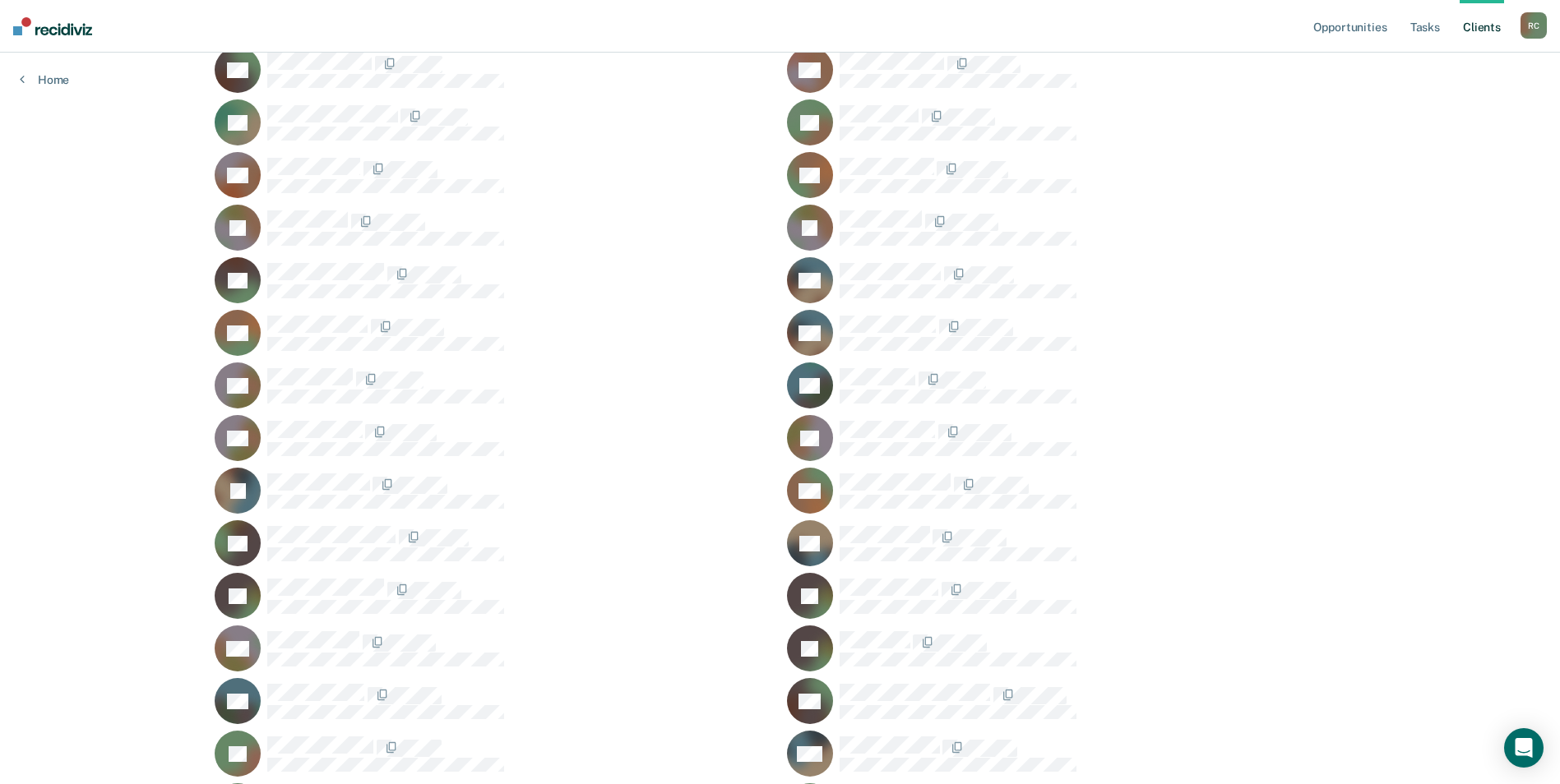
scroll to position [82, 0]
